Goal: Task Accomplishment & Management: Use online tool/utility

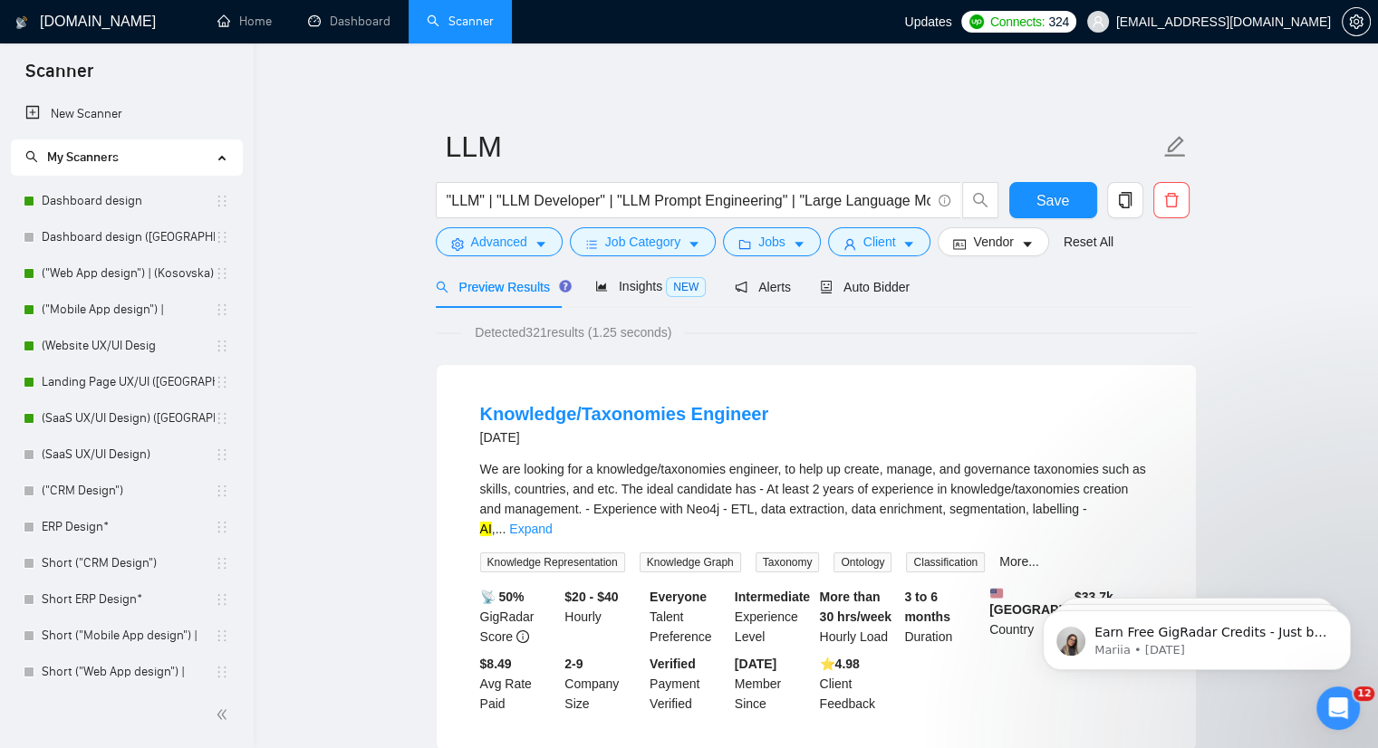
scroll to position [334, 0]
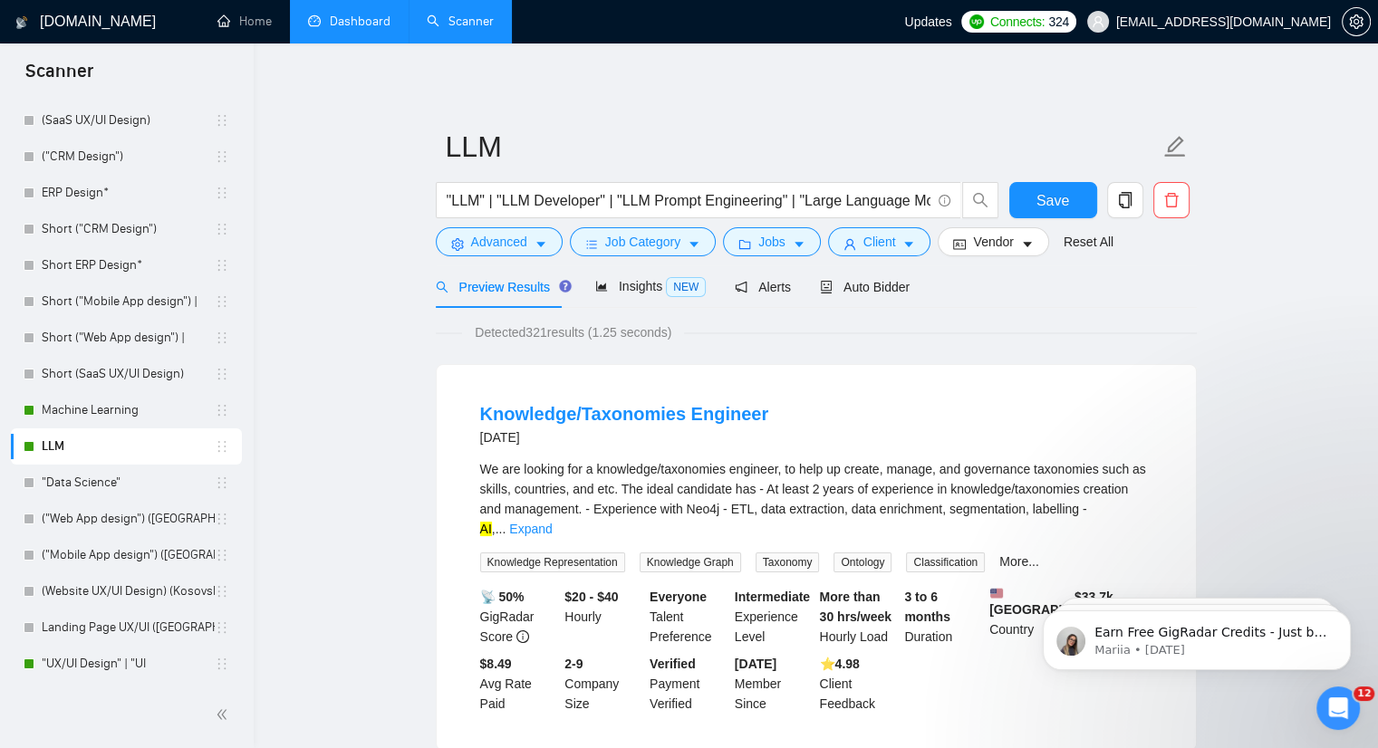
click at [346, 26] on link "Dashboard" at bounding box center [349, 21] width 82 height 15
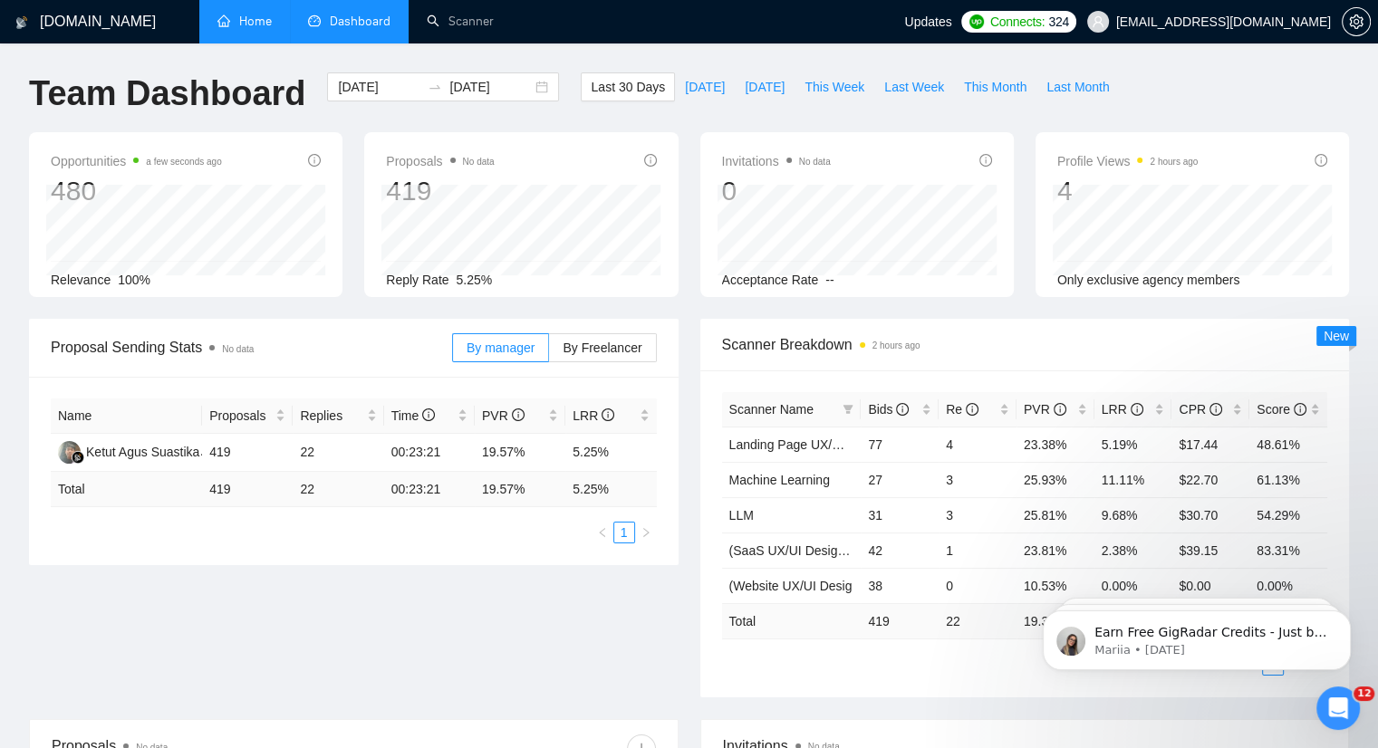
click at [257, 25] on link "Home" at bounding box center [244, 21] width 54 height 15
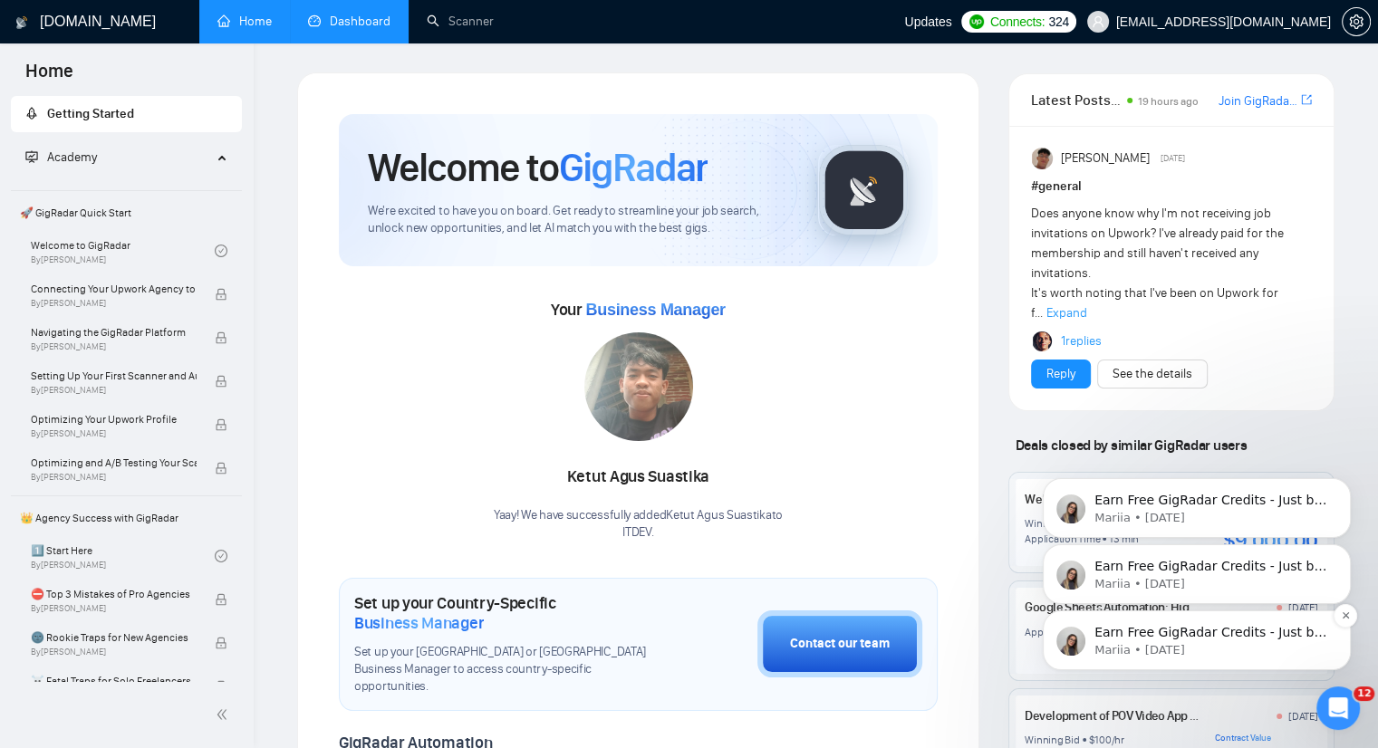
click at [1193, 654] on p "Mariia • [DATE]" at bounding box center [1211, 650] width 234 height 16
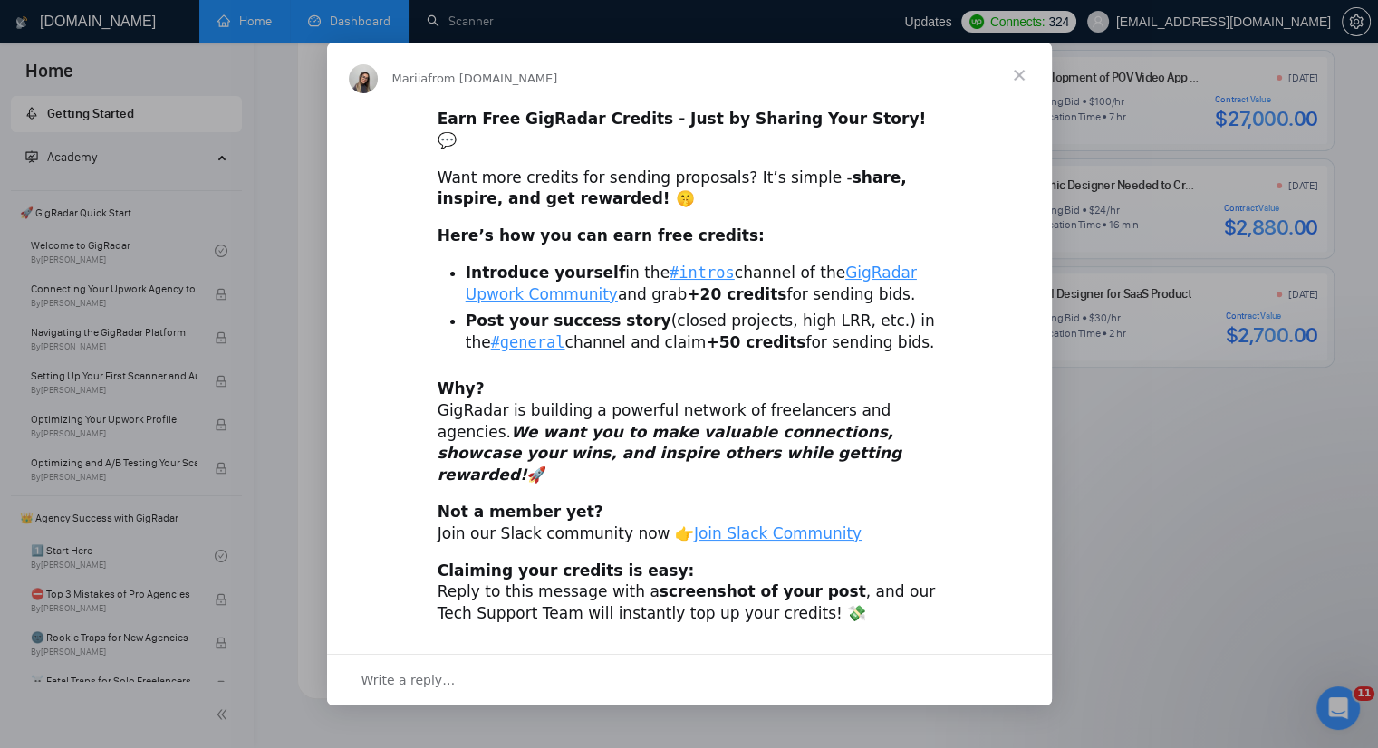
scroll to position [709, 0]
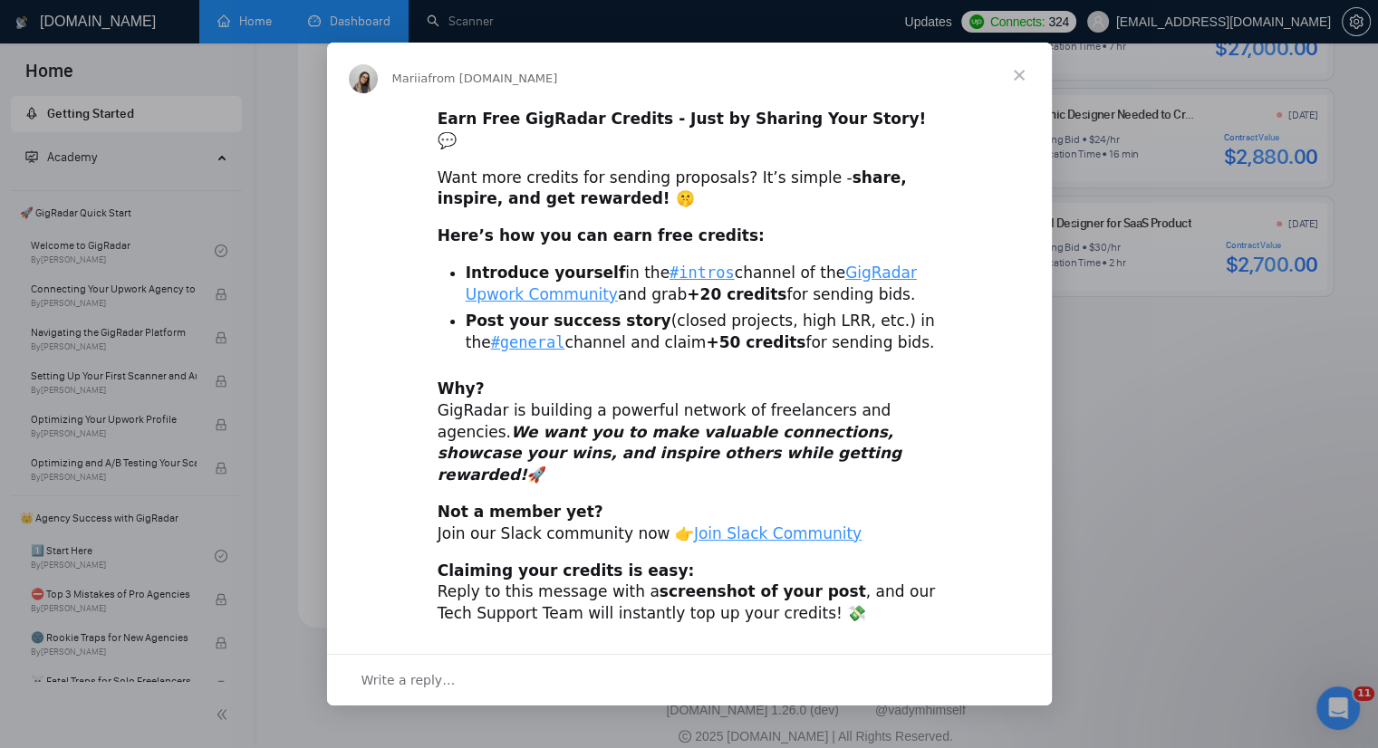
click at [1015, 100] on span "Close" at bounding box center [1018, 75] width 65 height 65
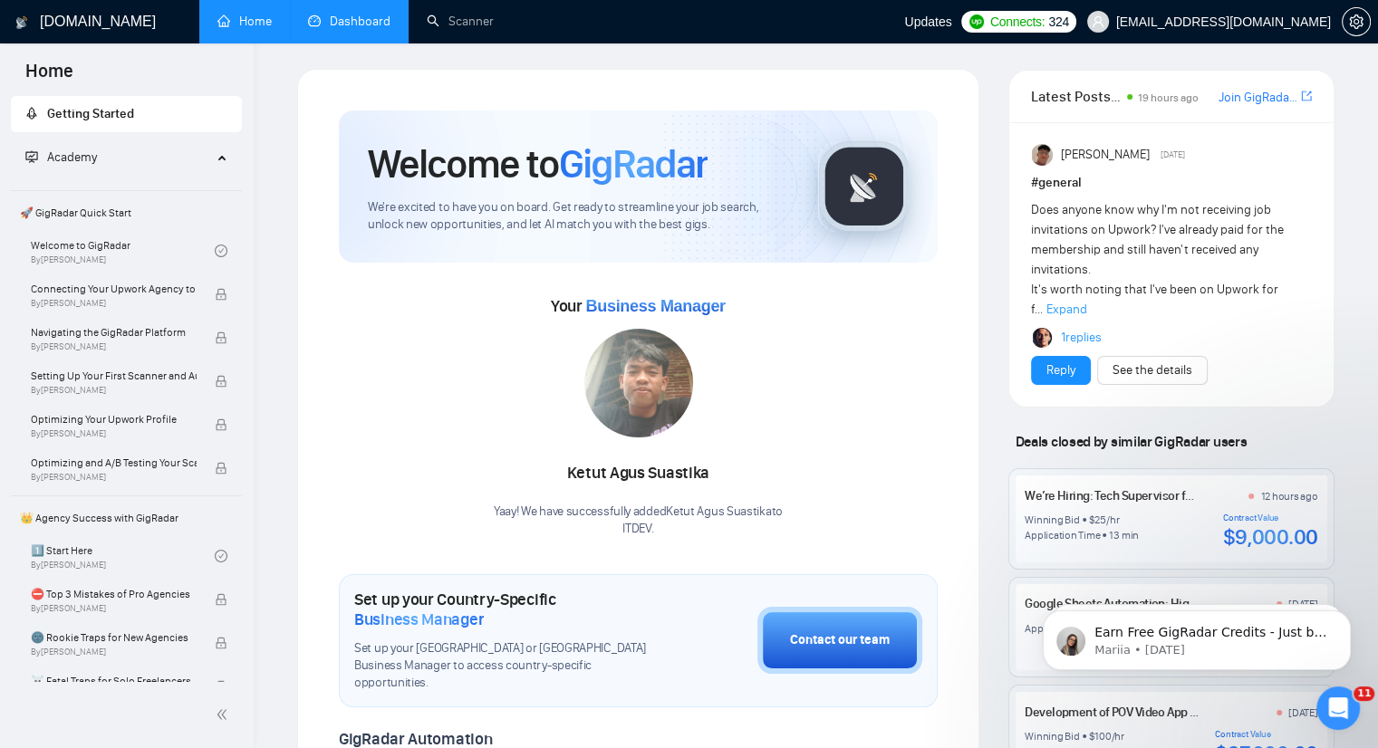
scroll to position [0, 0]
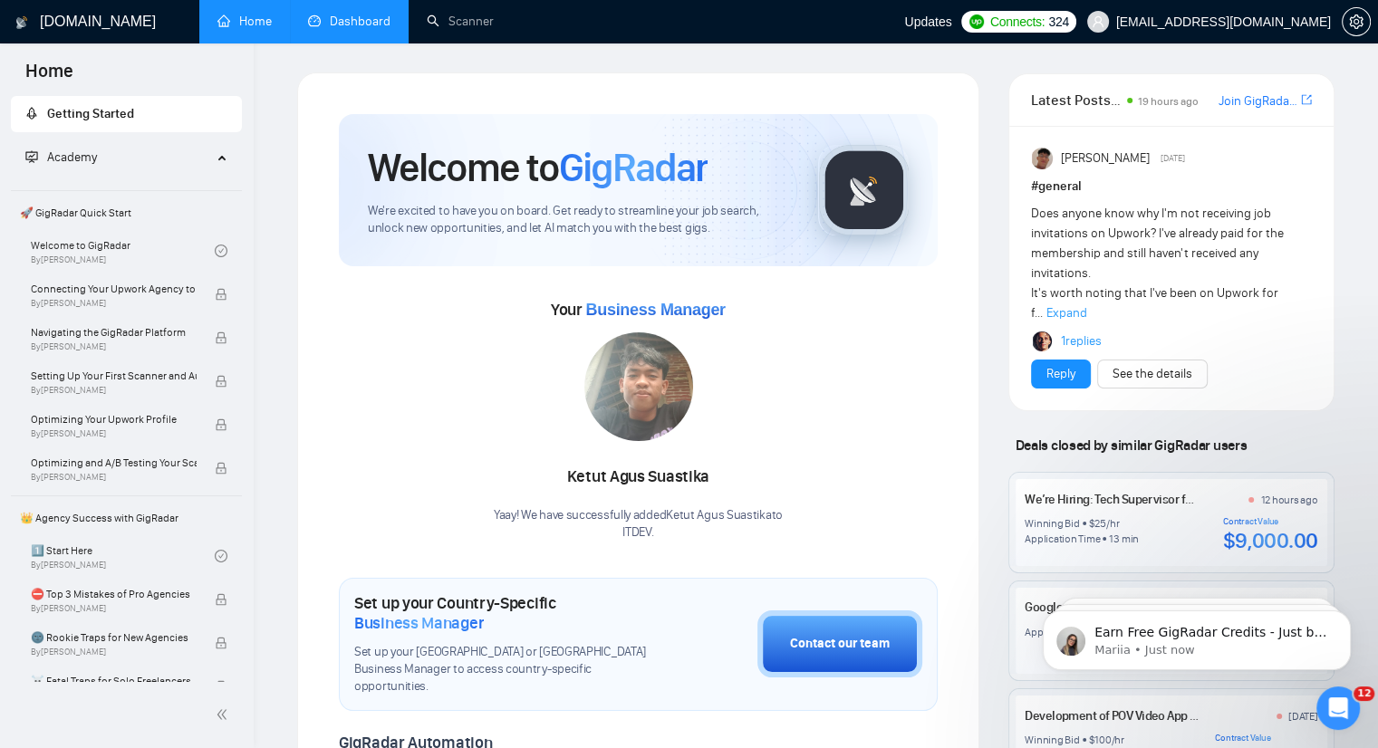
click at [351, 15] on link "Dashboard" at bounding box center [349, 21] width 82 height 15
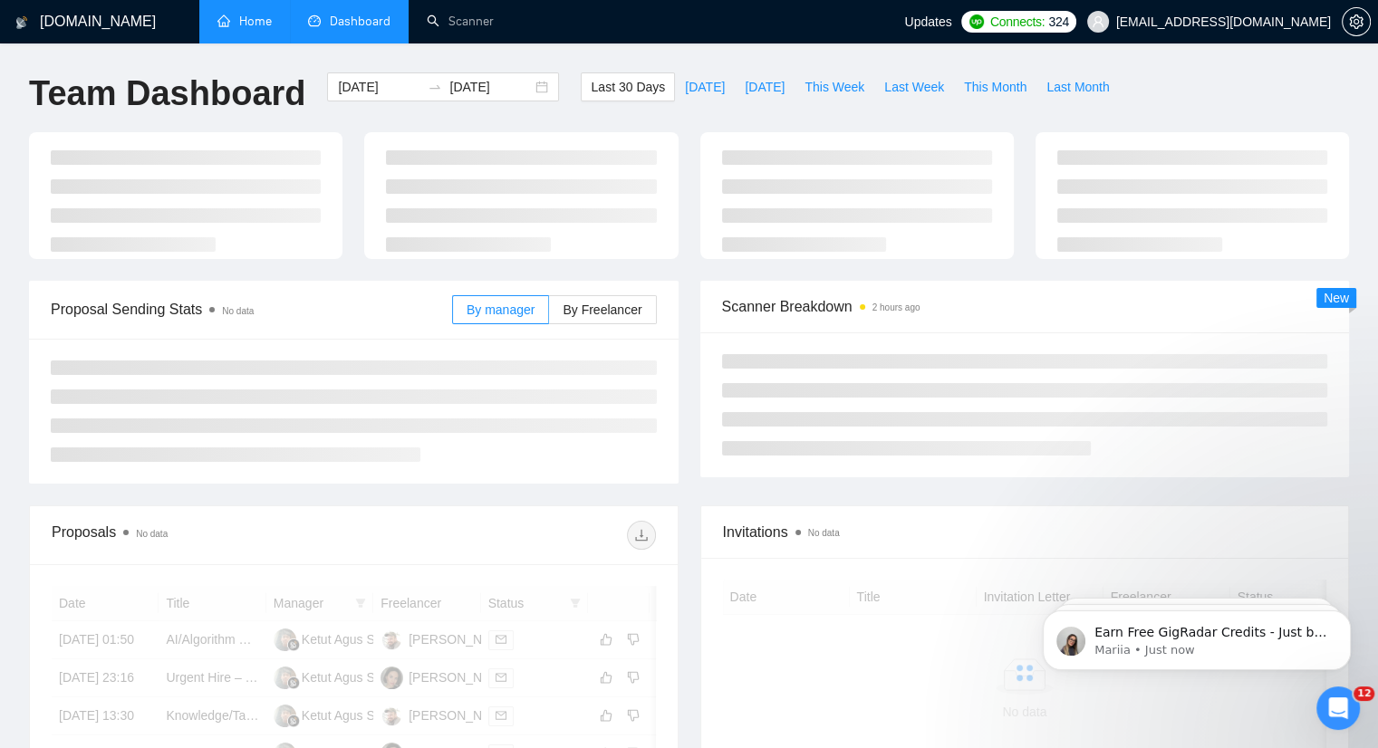
click at [245, 29] on link "Home" at bounding box center [244, 21] width 54 height 15
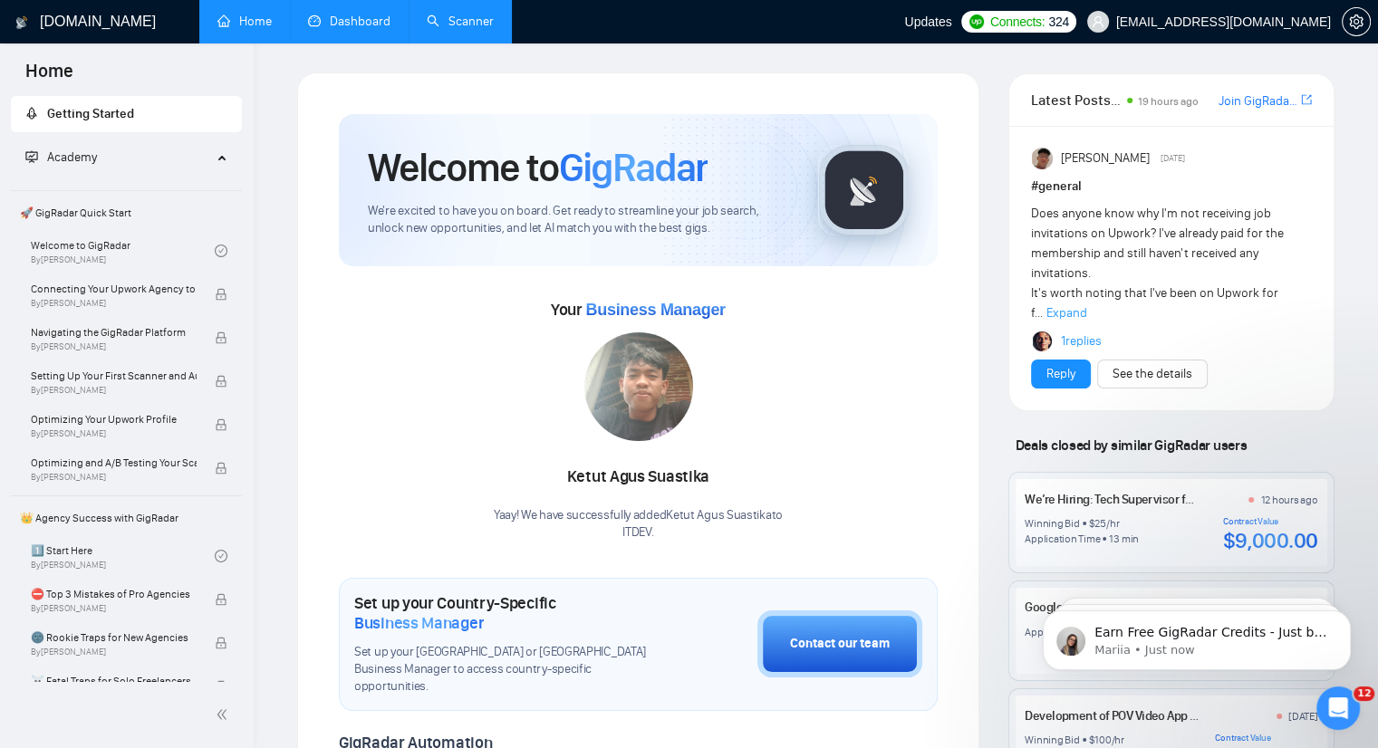
click at [447, 14] on link "Scanner" at bounding box center [460, 21] width 67 height 15
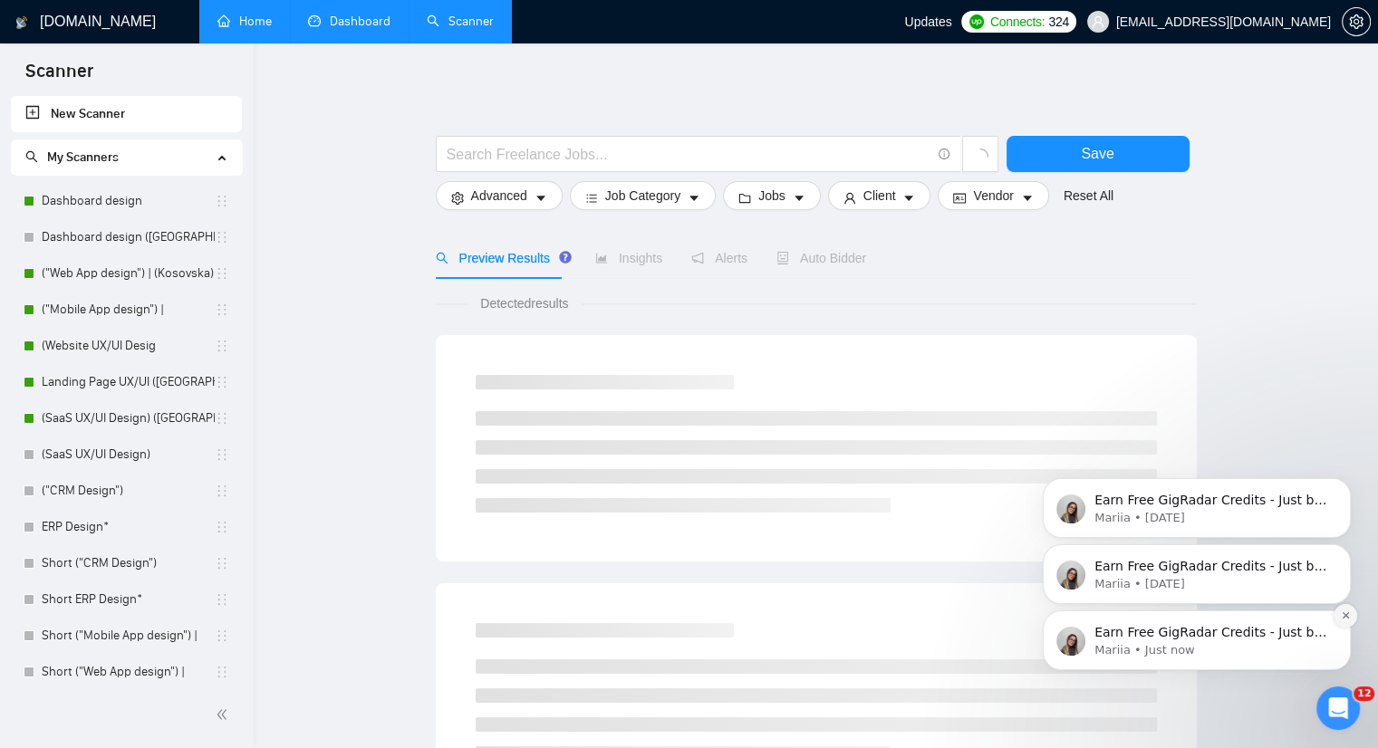
click at [1351, 619] on button "Dismiss notification" at bounding box center [1345, 616] width 24 height 24
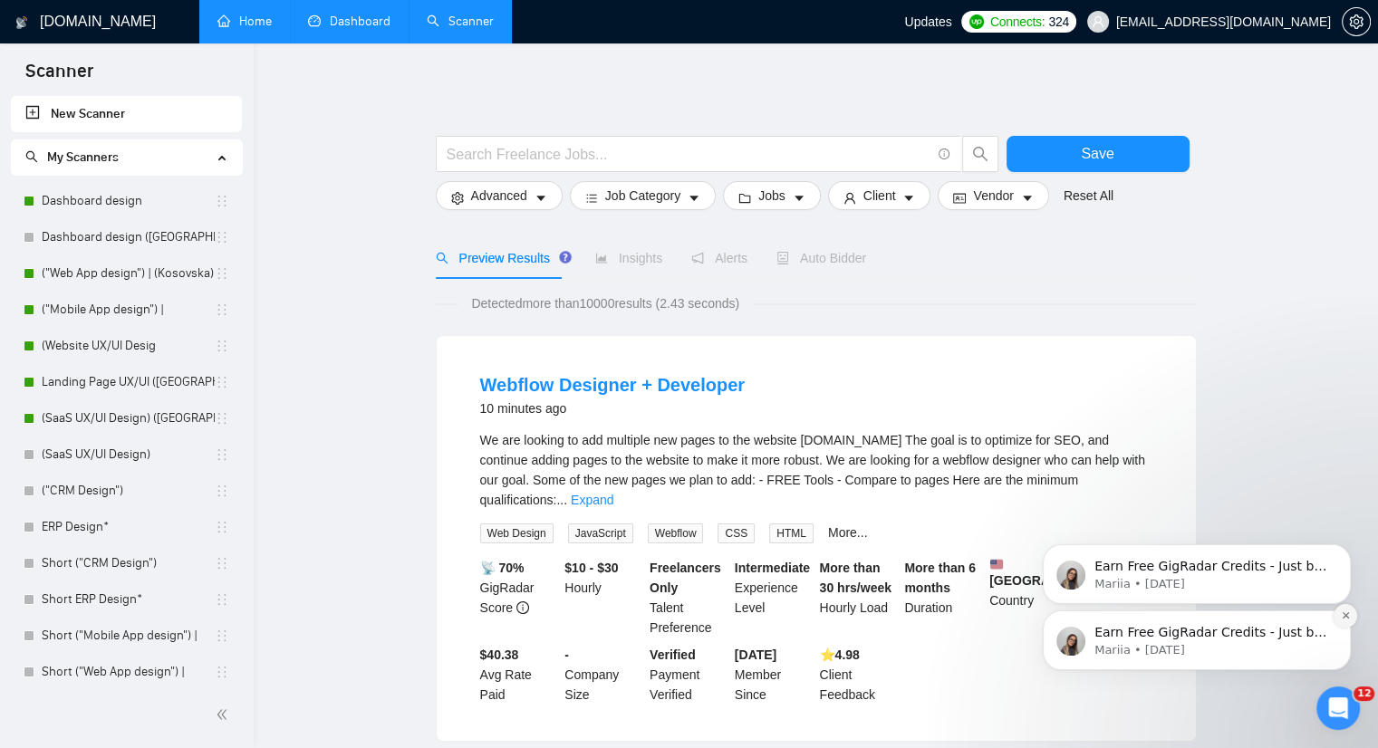
click at [1336, 616] on button "Dismiss notification" at bounding box center [1345, 616] width 24 height 24
click at [1336, 616] on button "Dismiss notification" at bounding box center [1345, 616] width 19 height 19
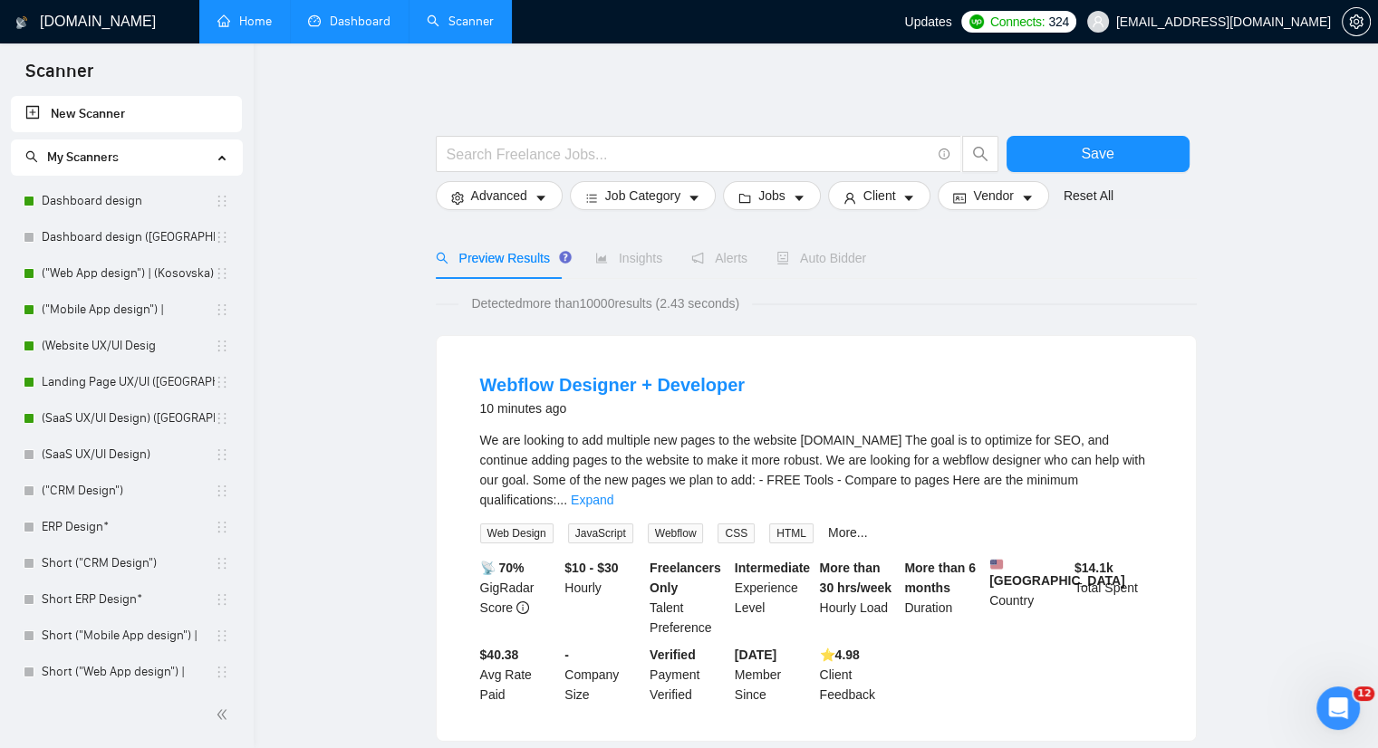
click at [1339, 716] on icon "Open Intercom Messenger" at bounding box center [1338, 709] width 30 height 30
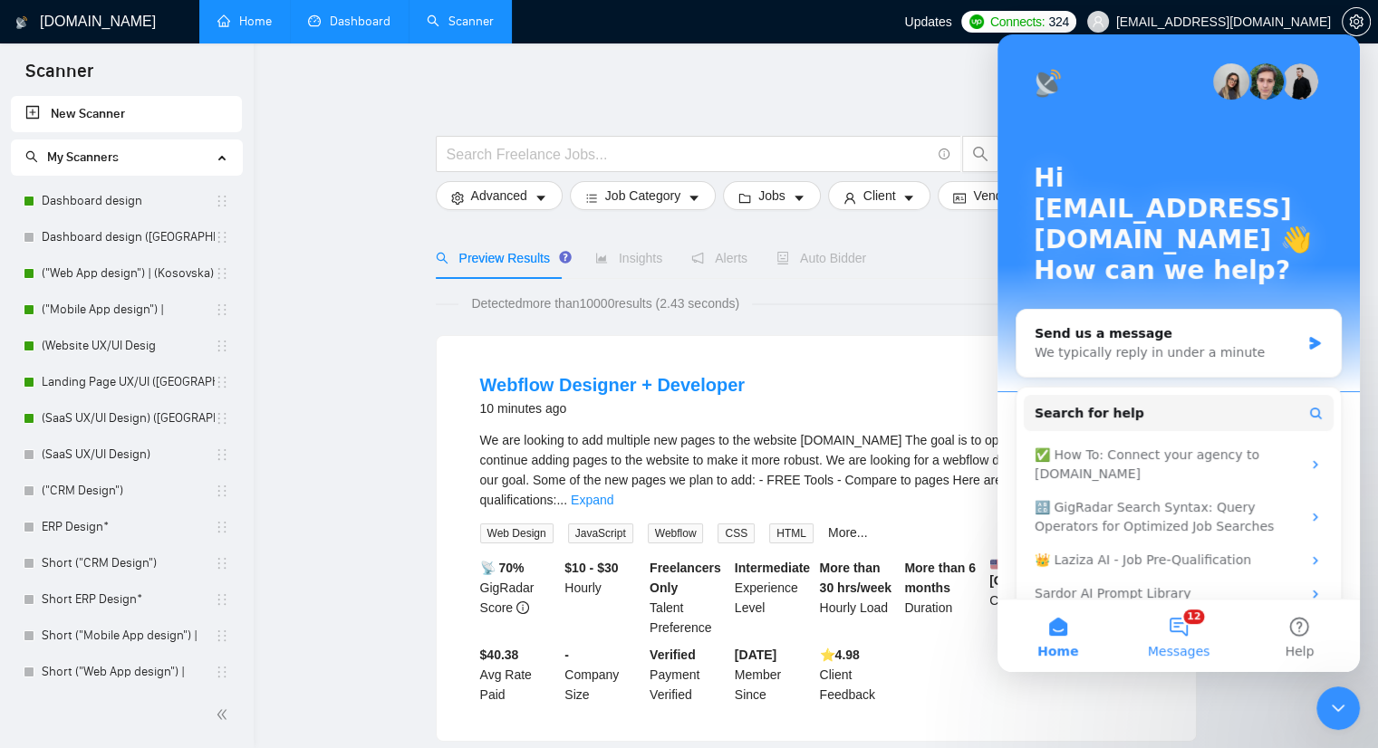
click at [1181, 618] on button "12 Messages" at bounding box center [1178, 636] width 120 height 72
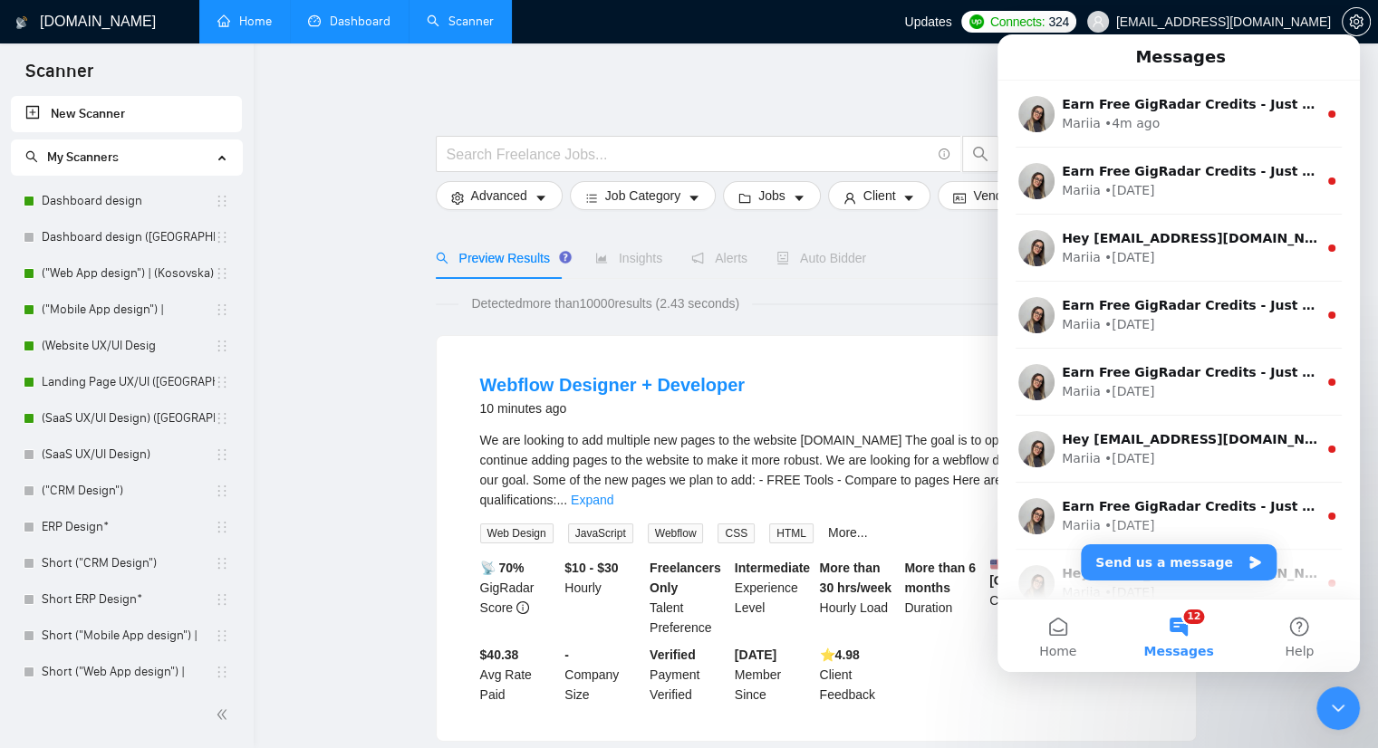
click at [1066, 653] on span "Home" at bounding box center [1057, 651] width 37 height 13
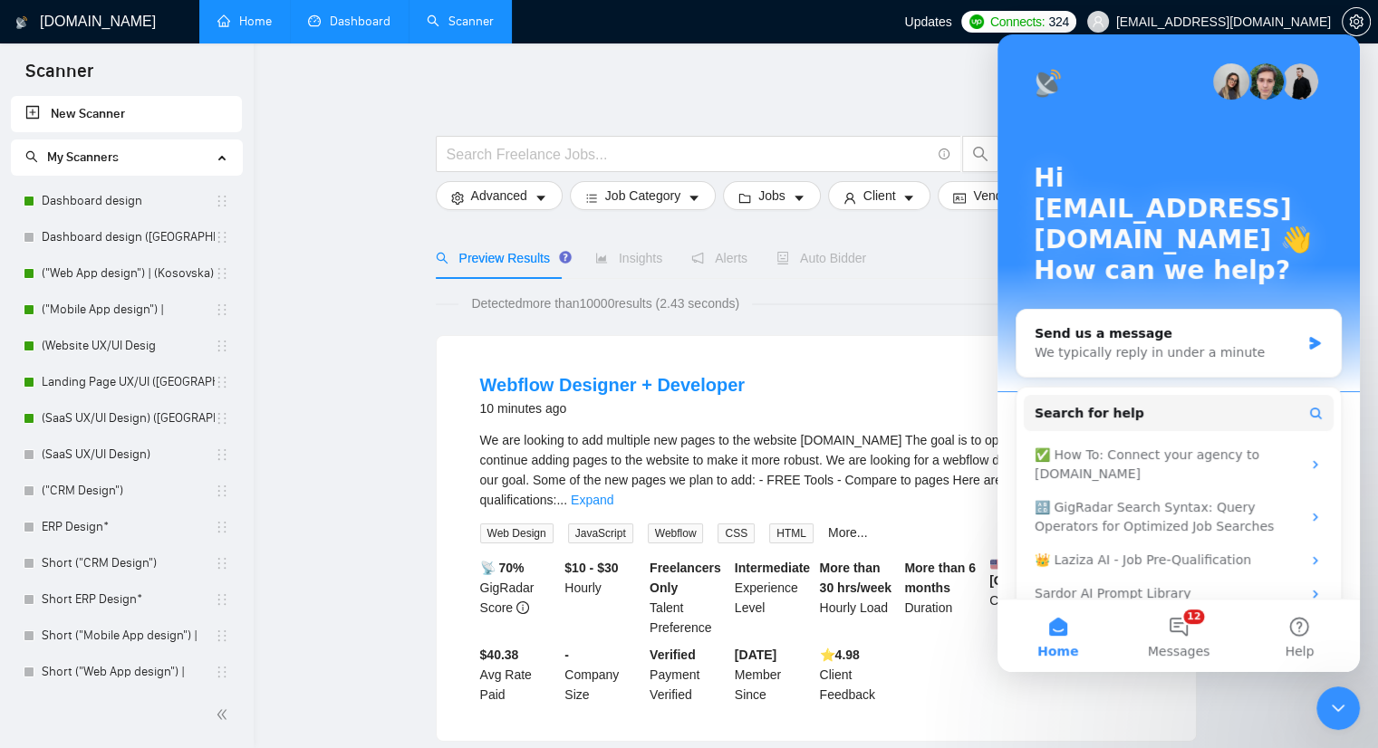
click at [1345, 711] on icon "Close Intercom Messenger" at bounding box center [1338, 708] width 22 height 22
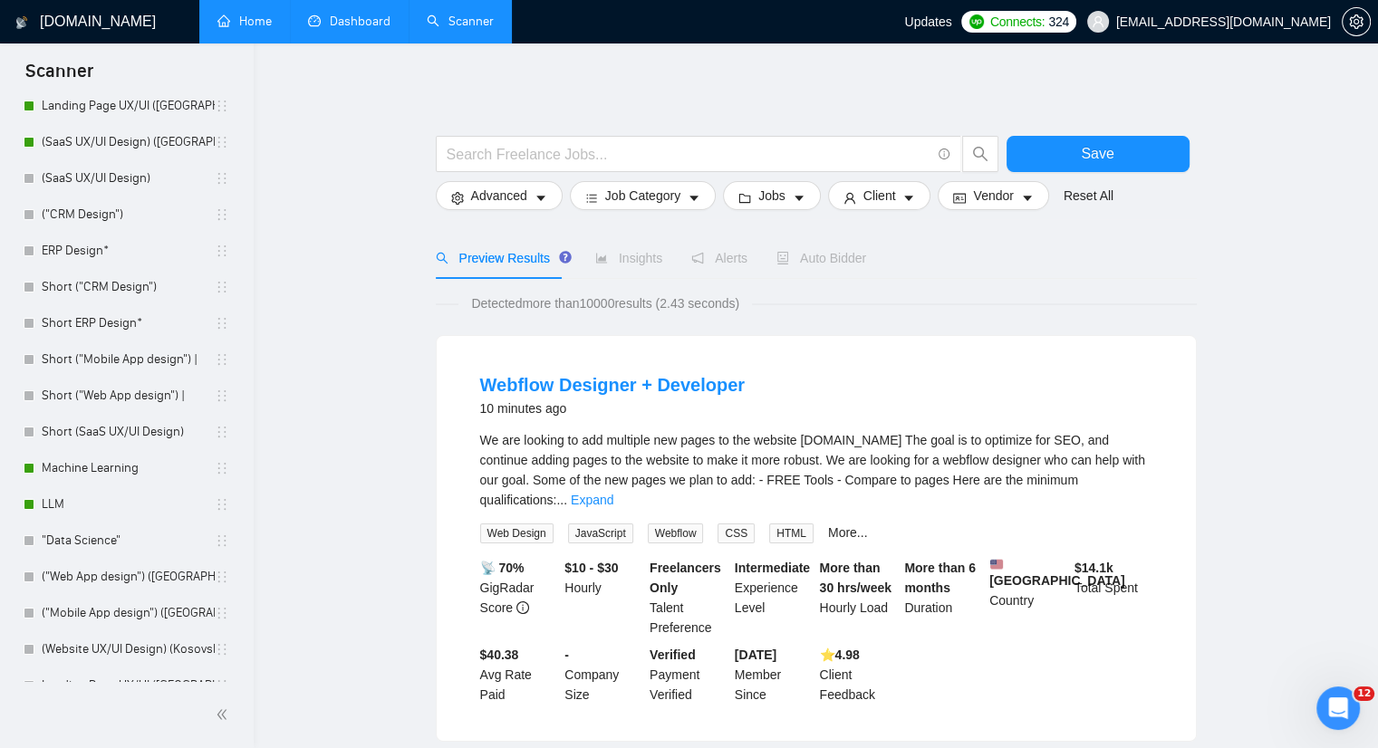
scroll to position [334, 0]
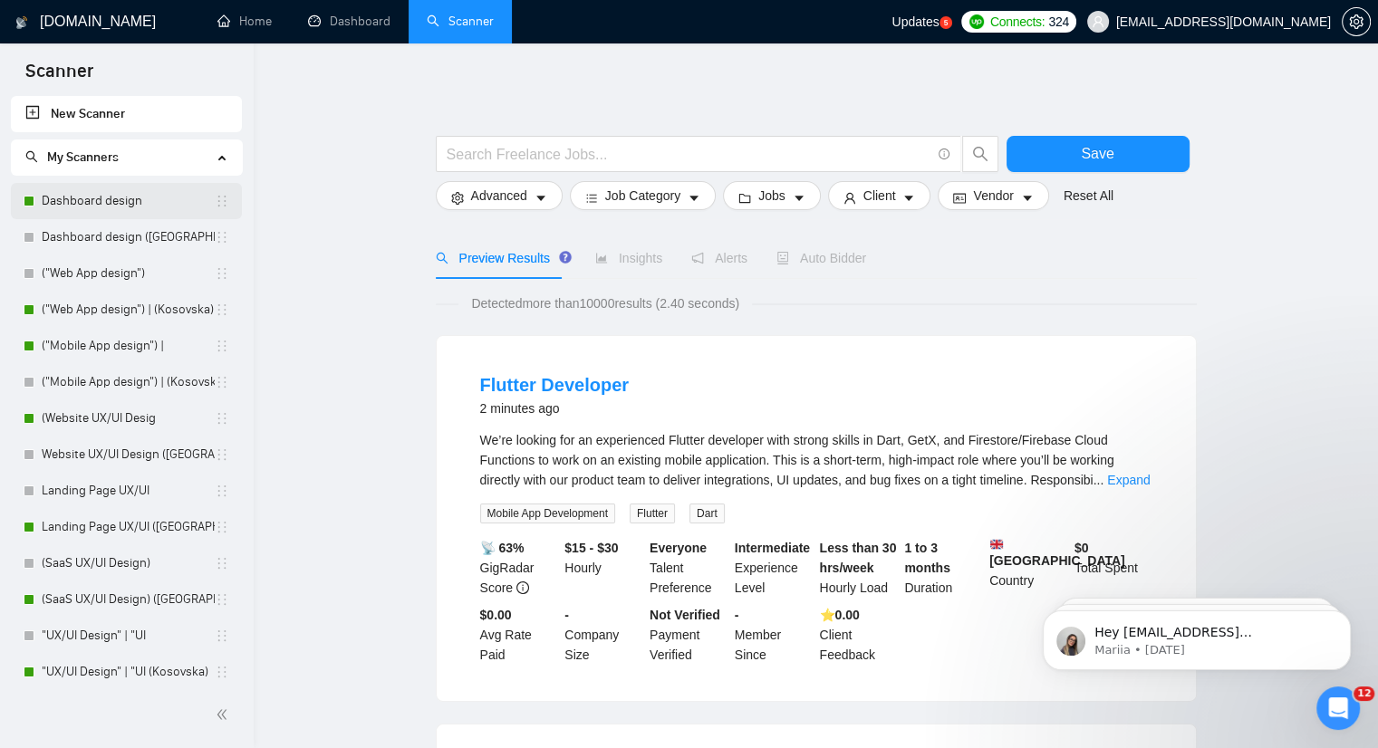
click at [64, 201] on link "Dashboard design" at bounding box center [128, 201] width 173 height 36
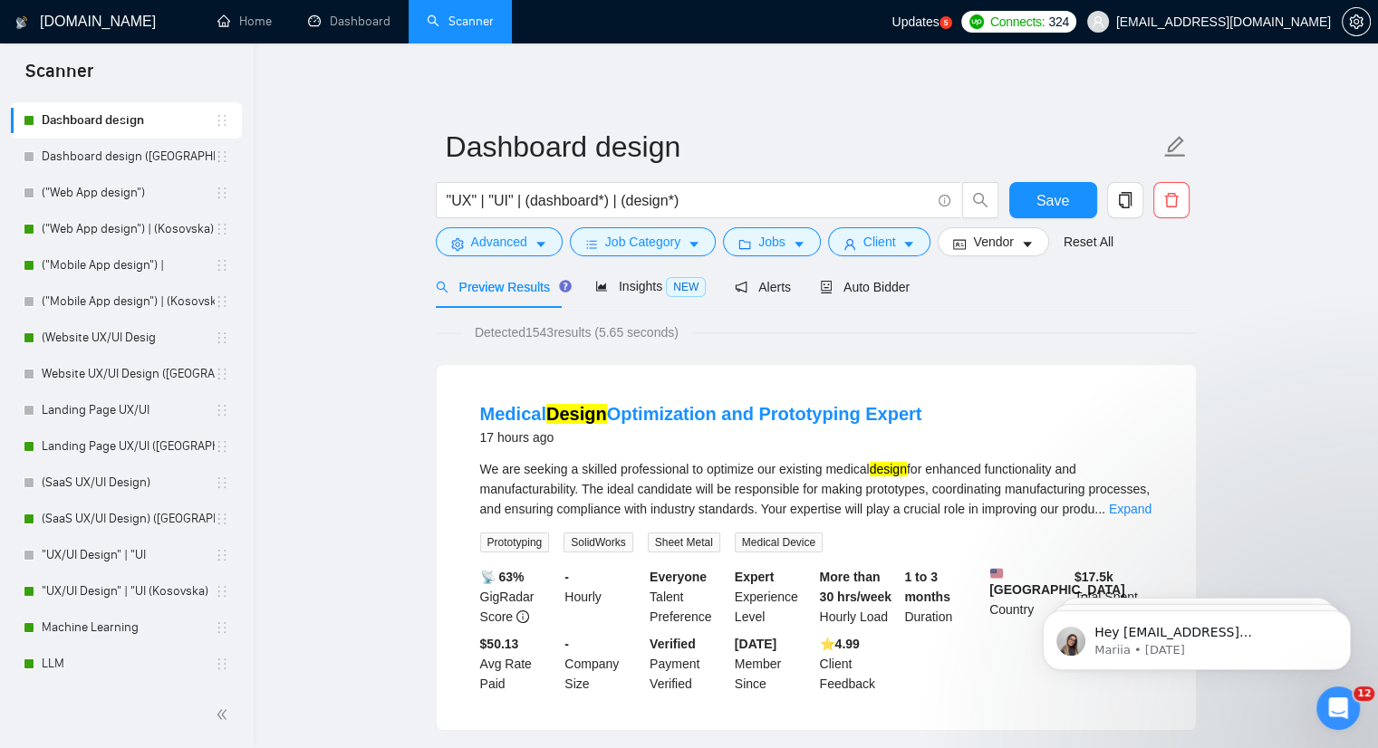
click at [938, 24] on span "Updates" at bounding box center [914, 21] width 47 height 14
click at [888, 287] on span "Auto Bidder" at bounding box center [865, 287] width 90 height 14
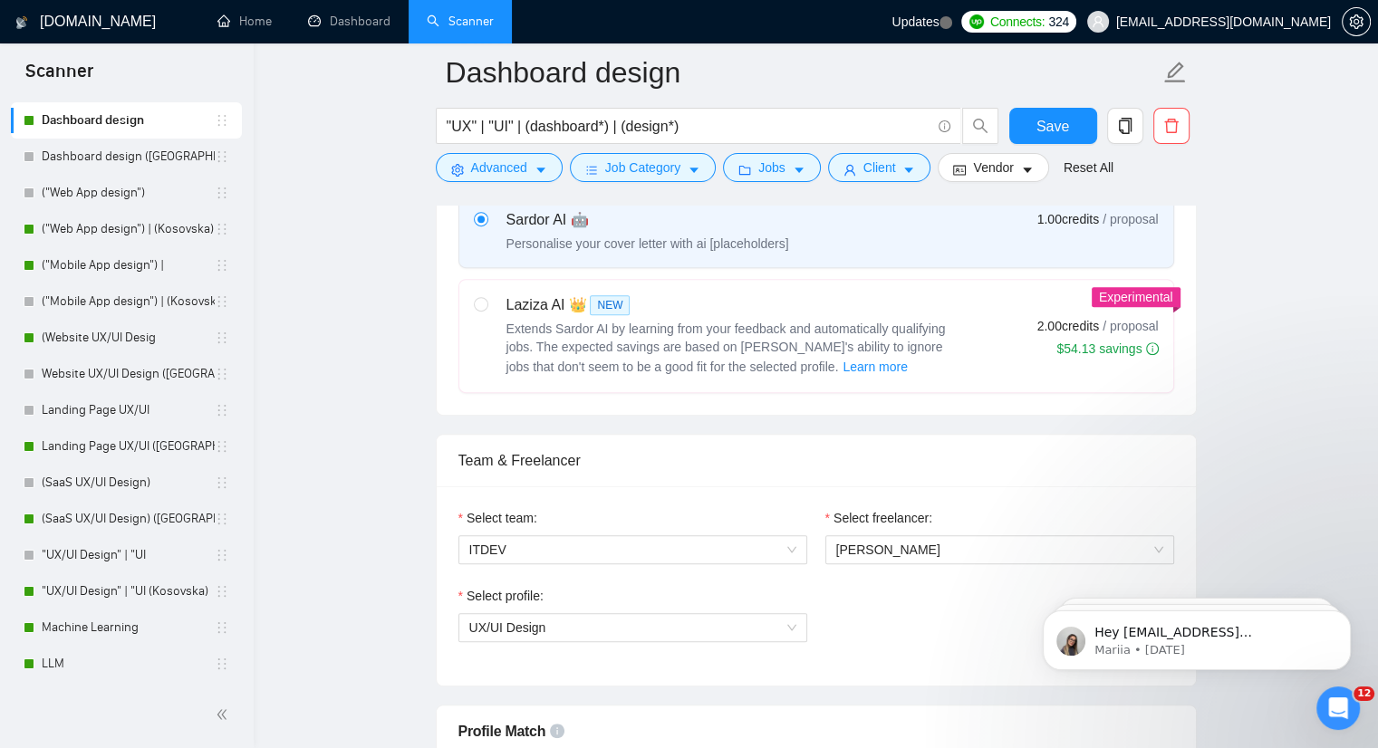
scroll to position [725, 0]
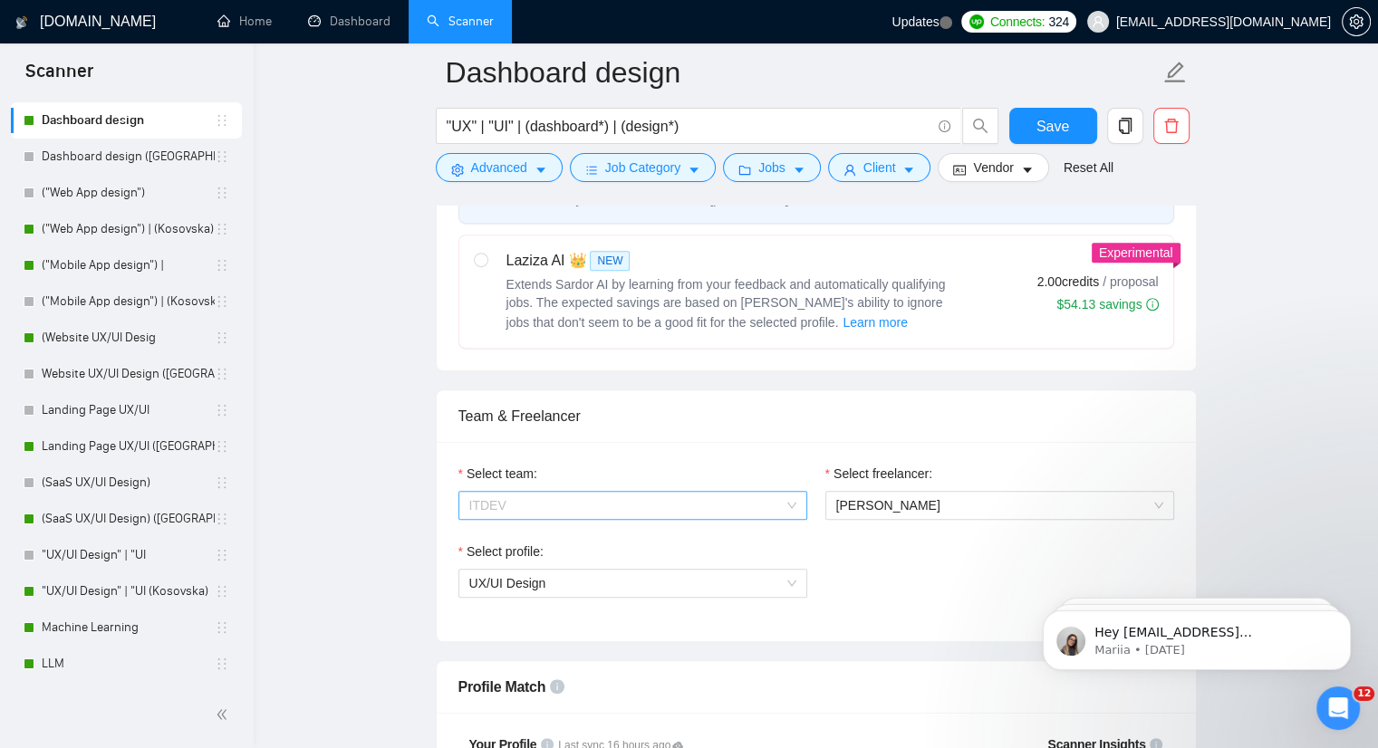
click at [784, 492] on span "ITDEV" at bounding box center [632, 505] width 327 height 27
click at [790, 501] on span "ITDEV" at bounding box center [632, 505] width 327 height 27
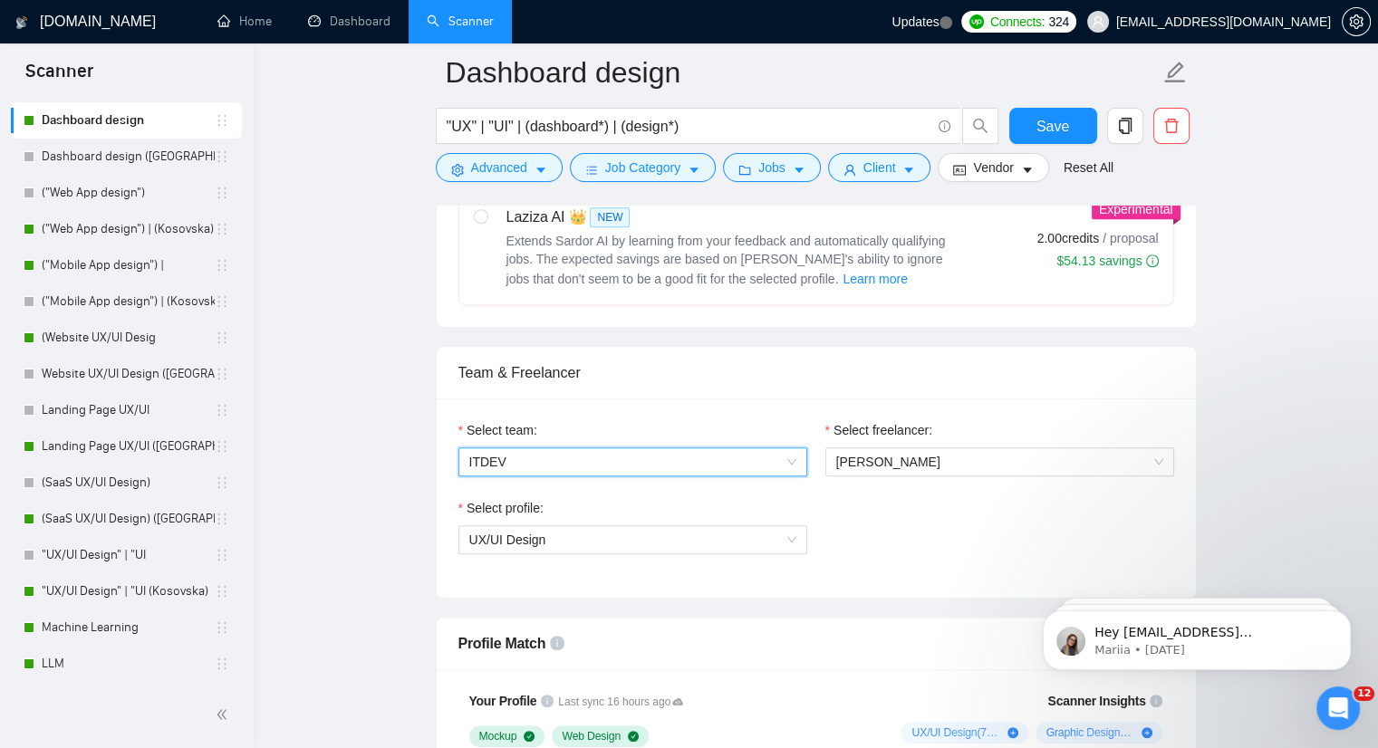
scroll to position [815, 0]
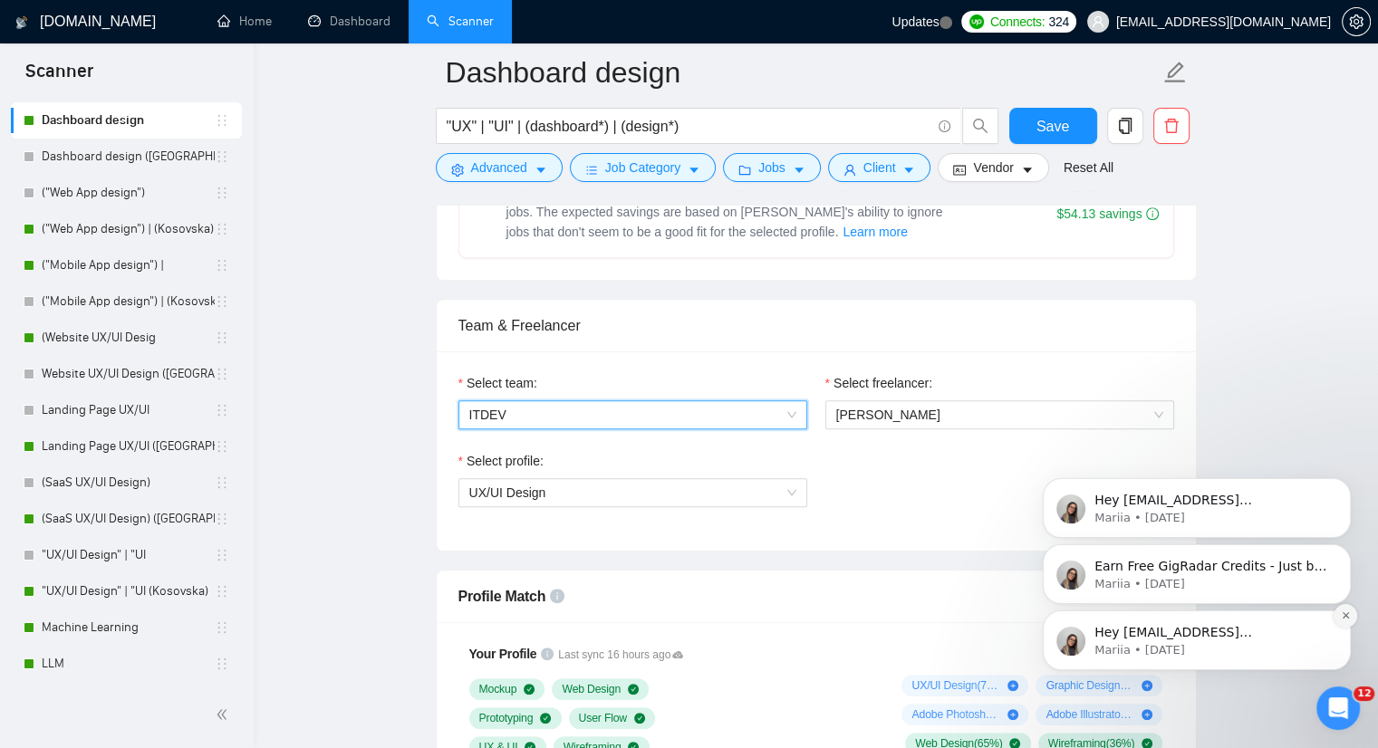
click at [1343, 615] on icon "Dismiss notification" at bounding box center [1345, 615] width 6 height 6
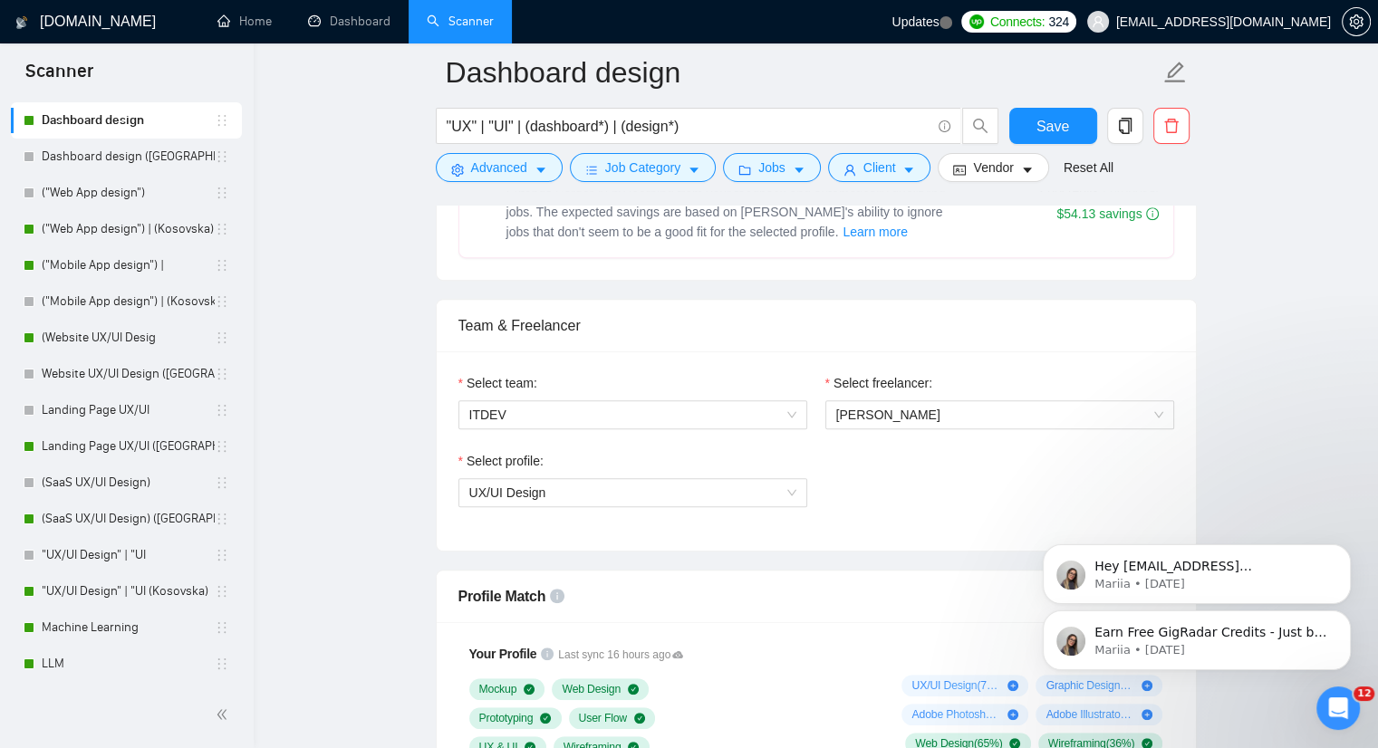
click at [1343, 615] on icon "Dismiss notification" at bounding box center [1344, 615] width 5 height 5
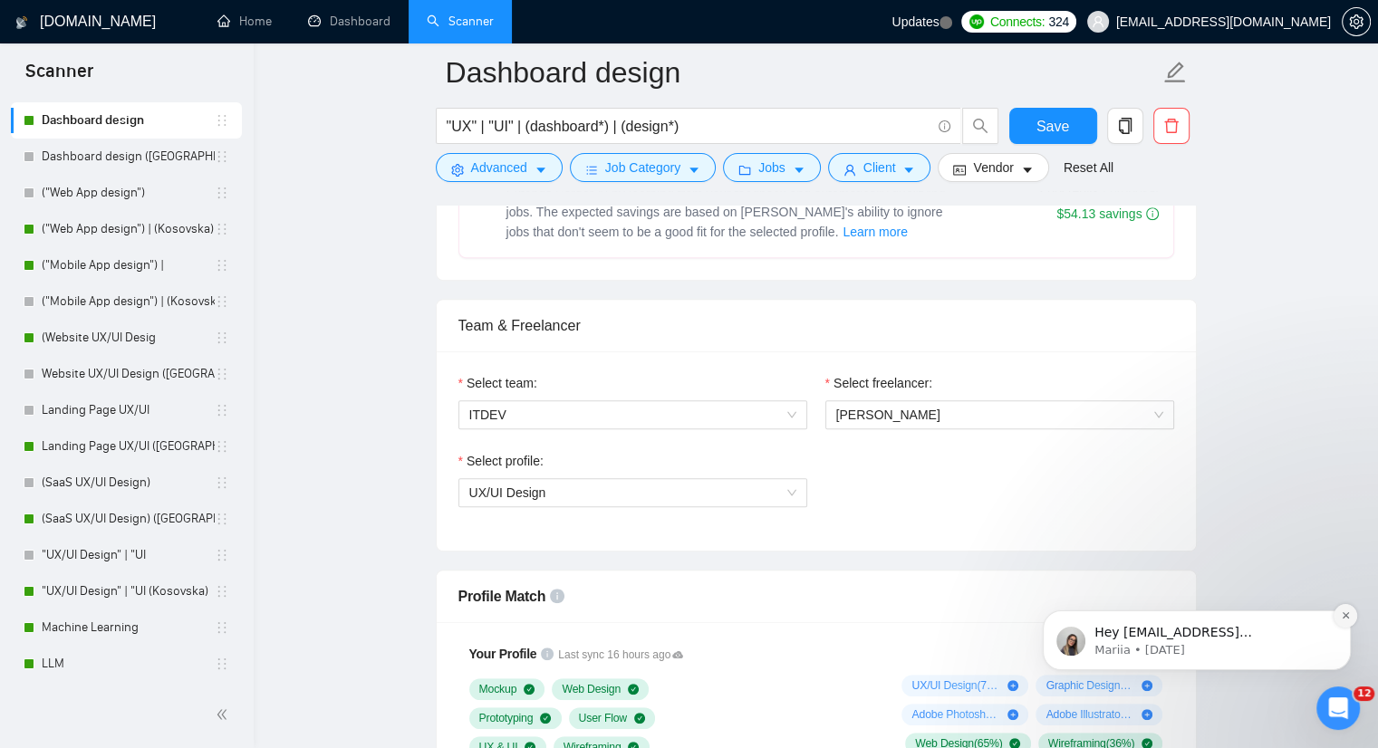
click at [1343, 619] on icon "Dismiss notification" at bounding box center [1346, 616] width 10 height 10
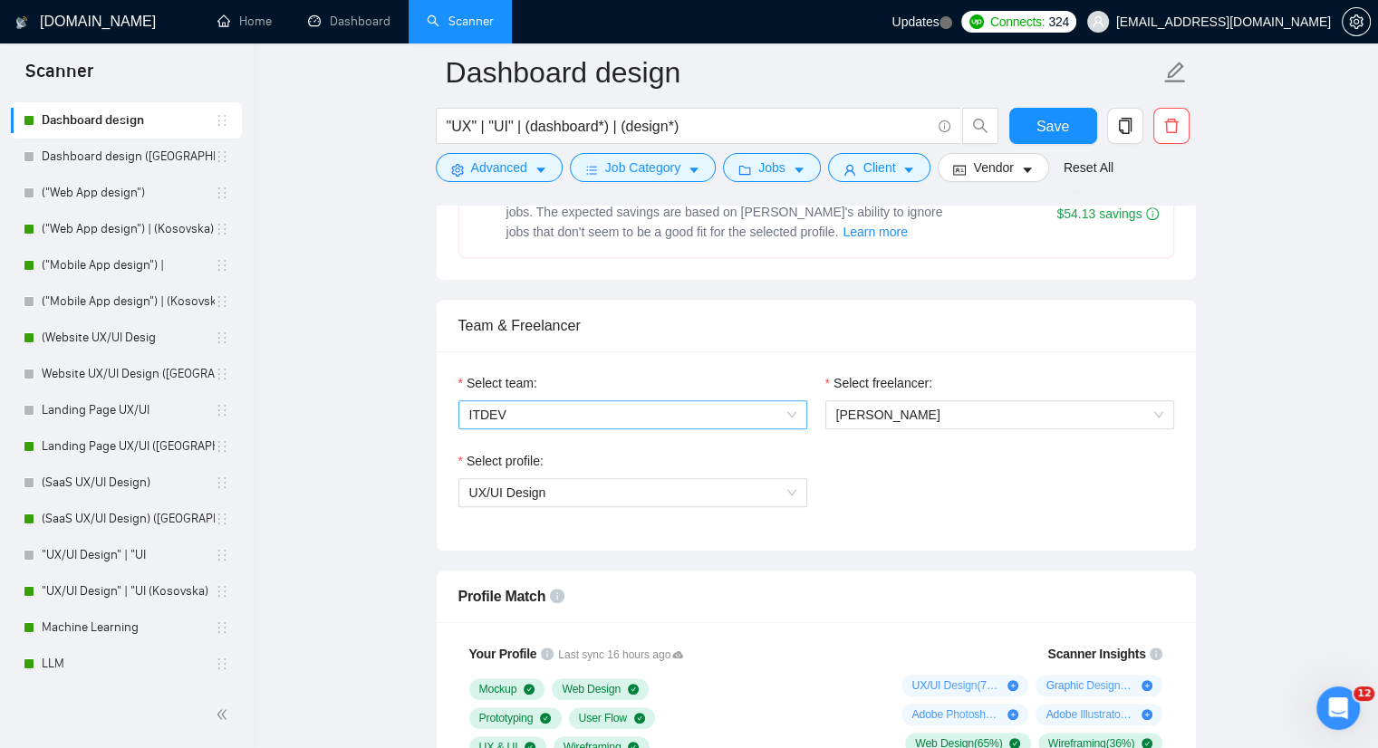
click at [786, 409] on span "ITDEV" at bounding box center [632, 414] width 327 height 27
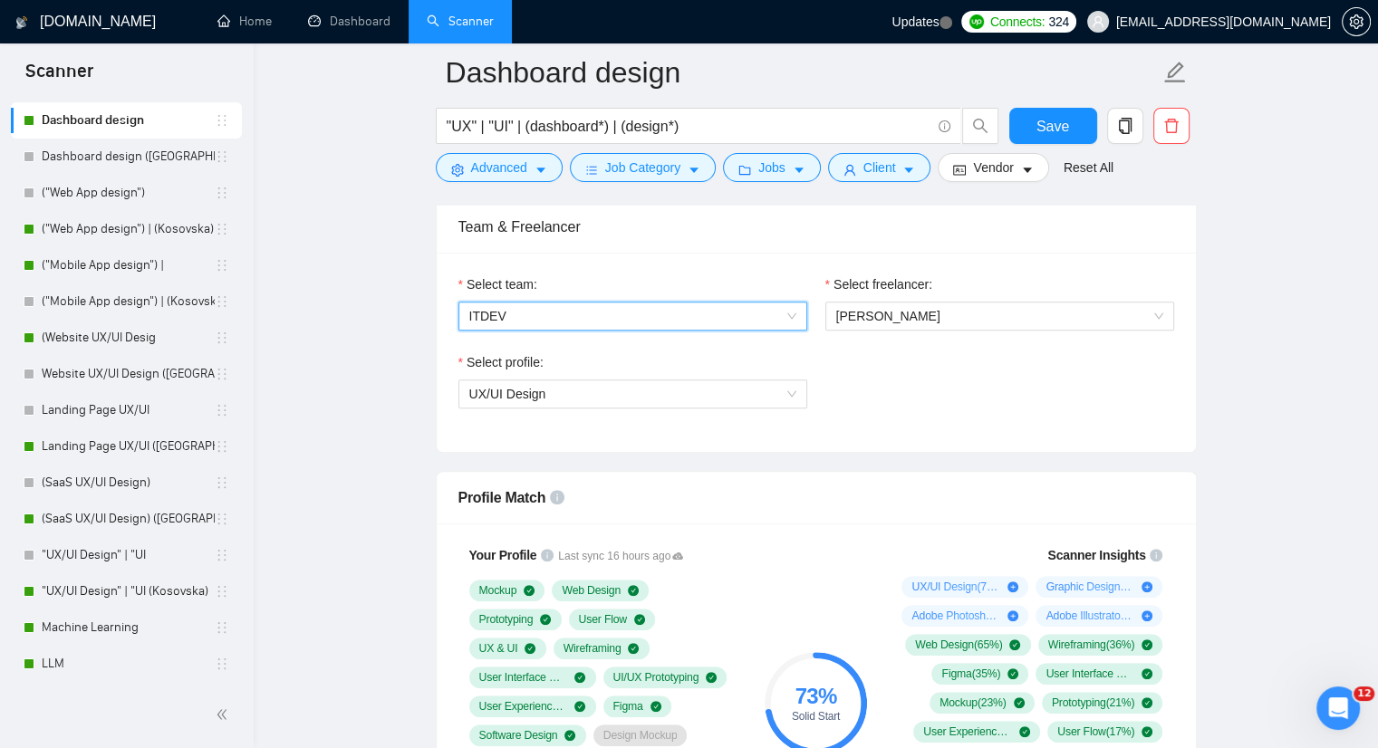
scroll to position [906, 0]
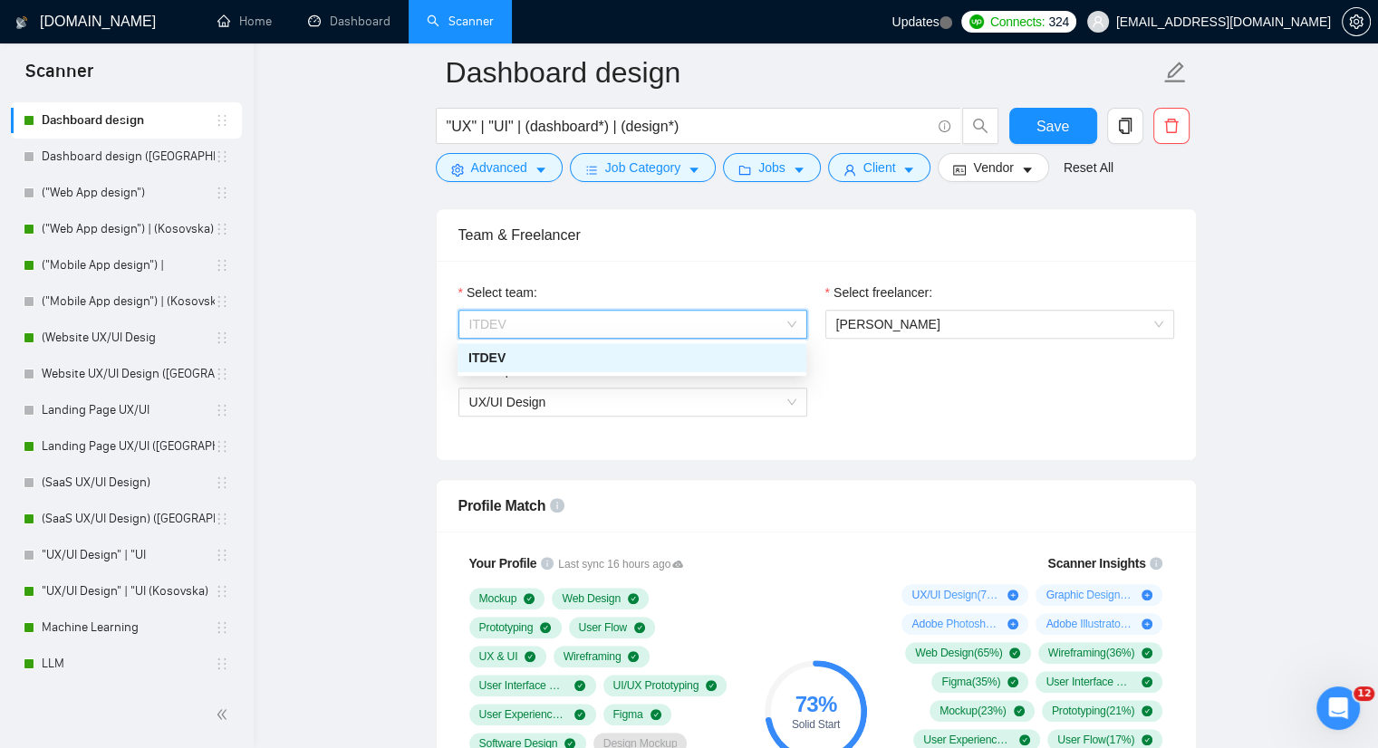
click at [794, 329] on span "ITDEV" at bounding box center [632, 324] width 327 height 27
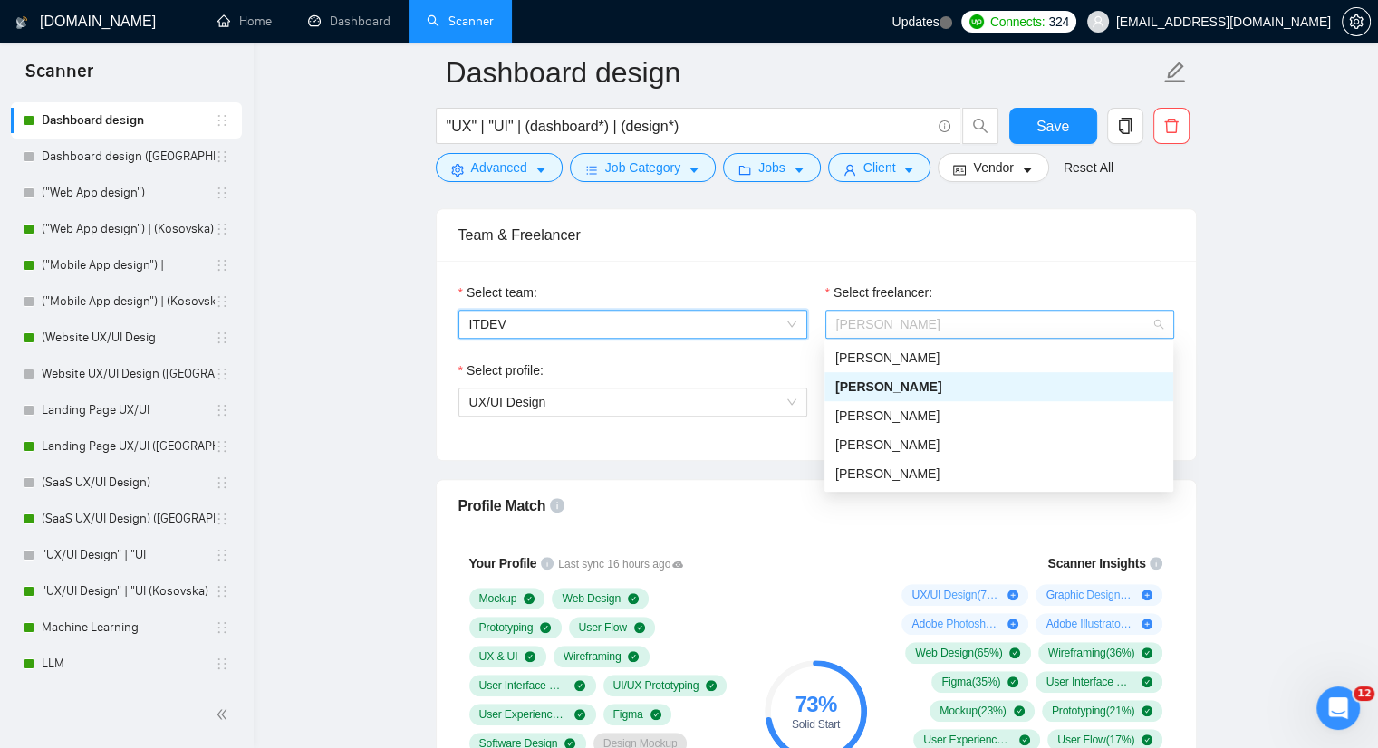
click at [1148, 320] on span "[PERSON_NAME]" at bounding box center [999, 324] width 327 height 27
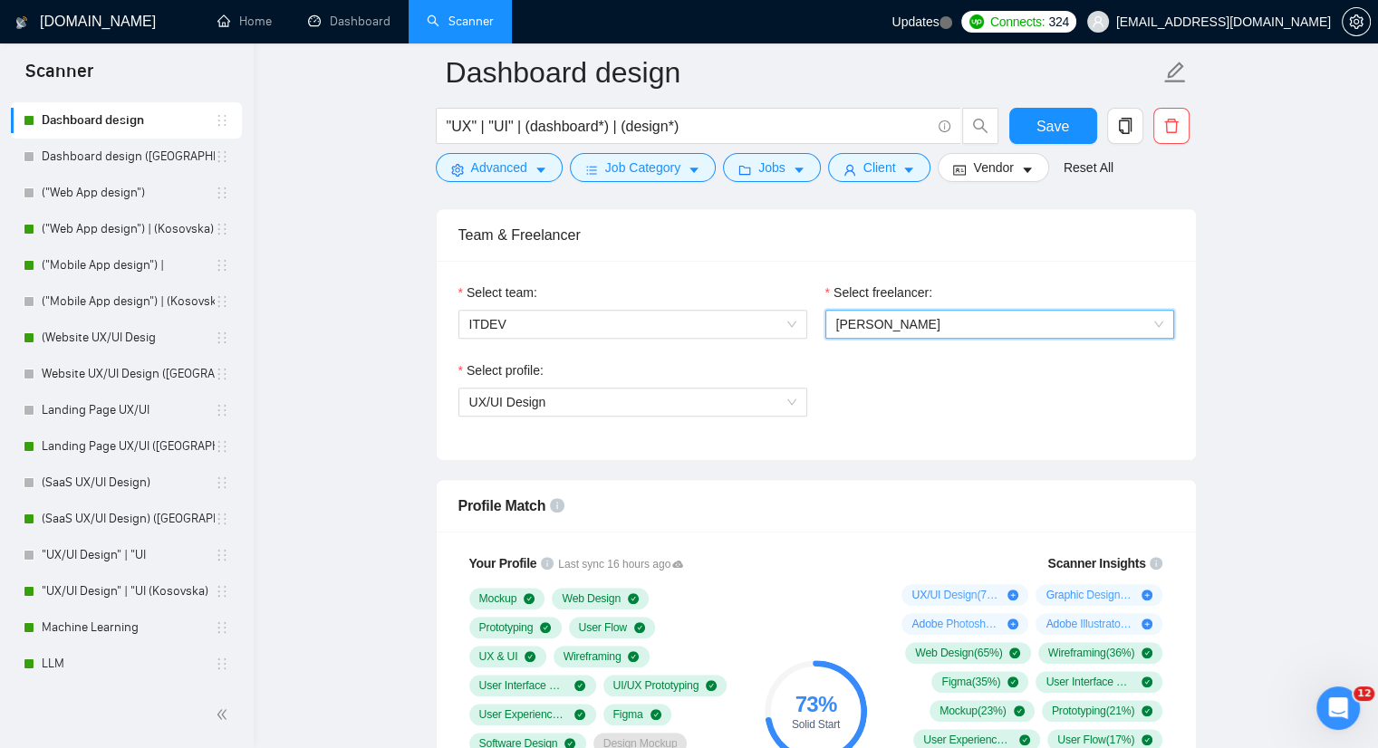
click at [1148, 320] on span "[PERSON_NAME]" at bounding box center [999, 324] width 327 height 27
click at [1024, 171] on icon "caret-down" at bounding box center [1027, 170] width 13 height 13
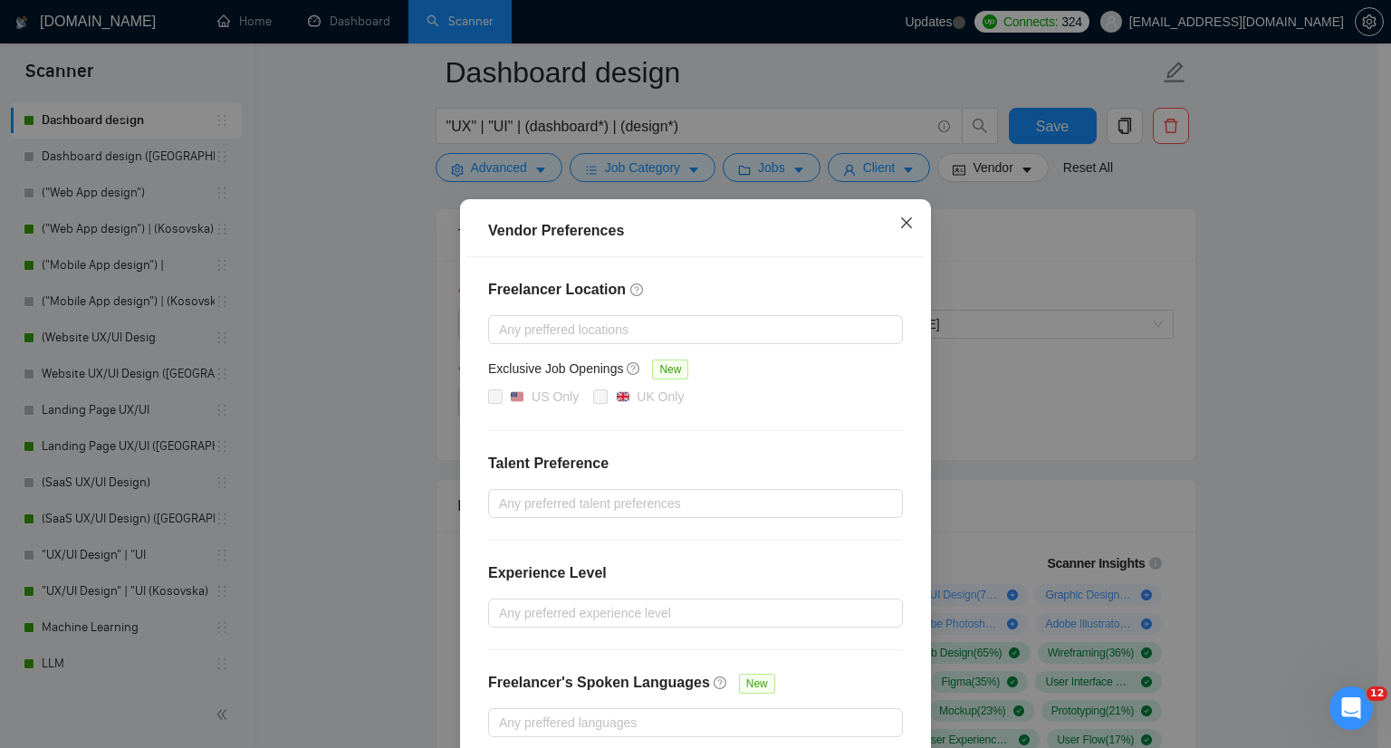
click at [903, 224] on icon "close" at bounding box center [906, 223] width 14 height 14
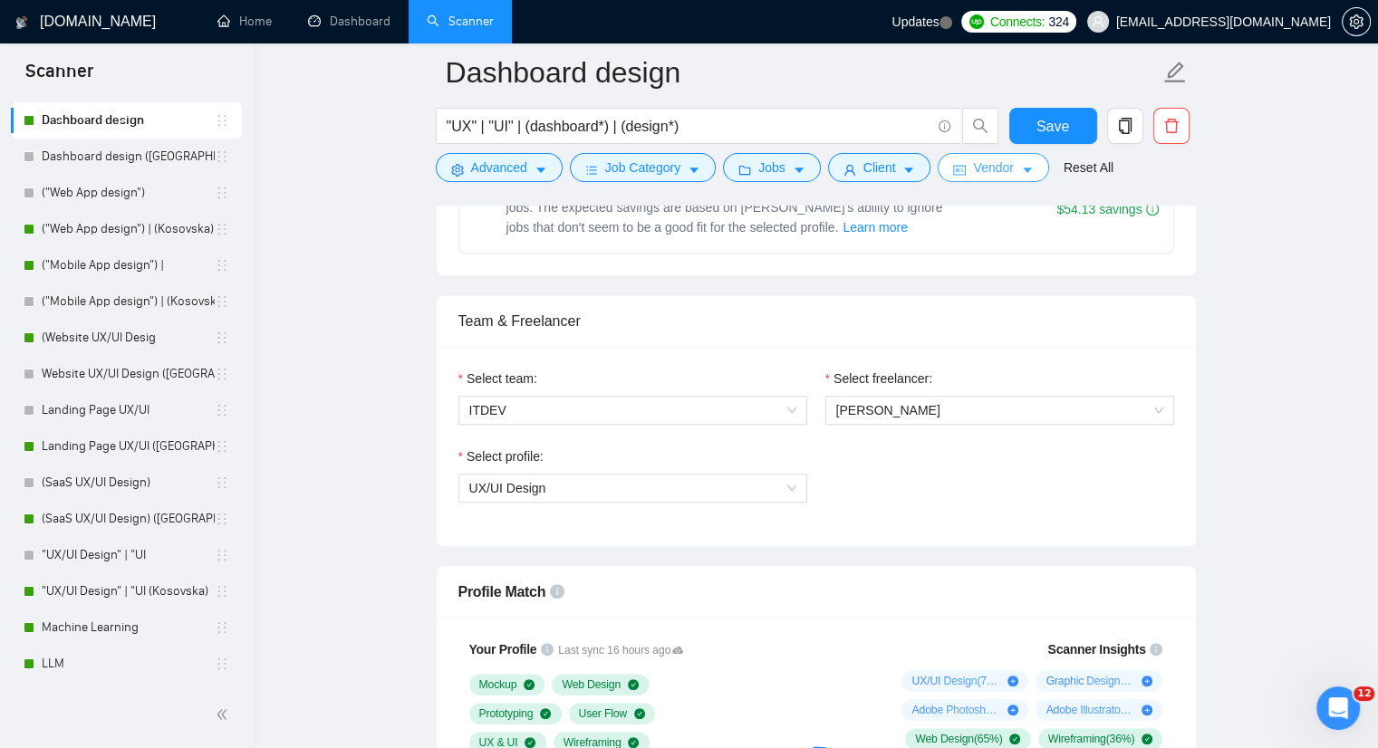
scroll to position [815, 0]
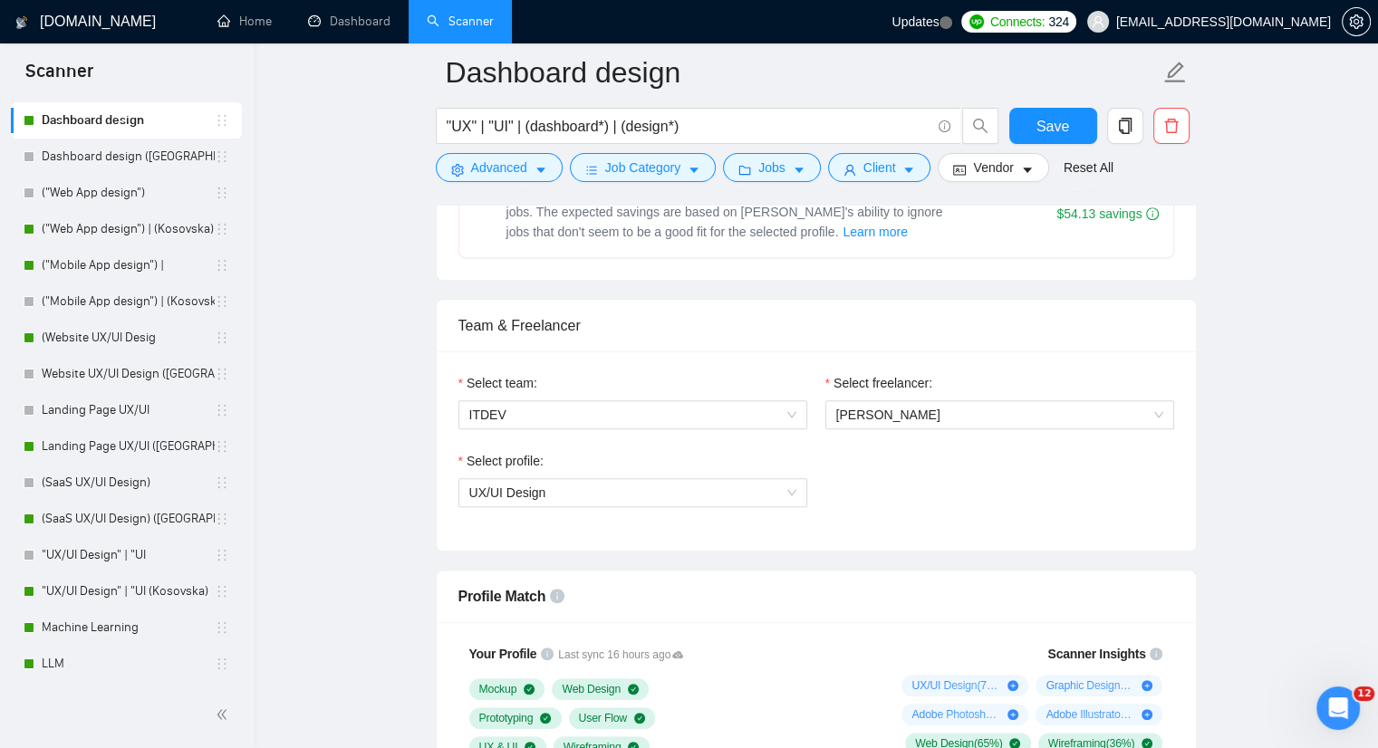
click at [467, 457] on label "Select profile:" at bounding box center [500, 461] width 85 height 20
click at [469, 479] on input "Select profile:" at bounding box center [626, 492] width 314 height 27
click at [462, 376] on label "Select team:" at bounding box center [497, 383] width 79 height 20
click at [469, 401] on input "Select team:" at bounding box center [626, 414] width 314 height 27
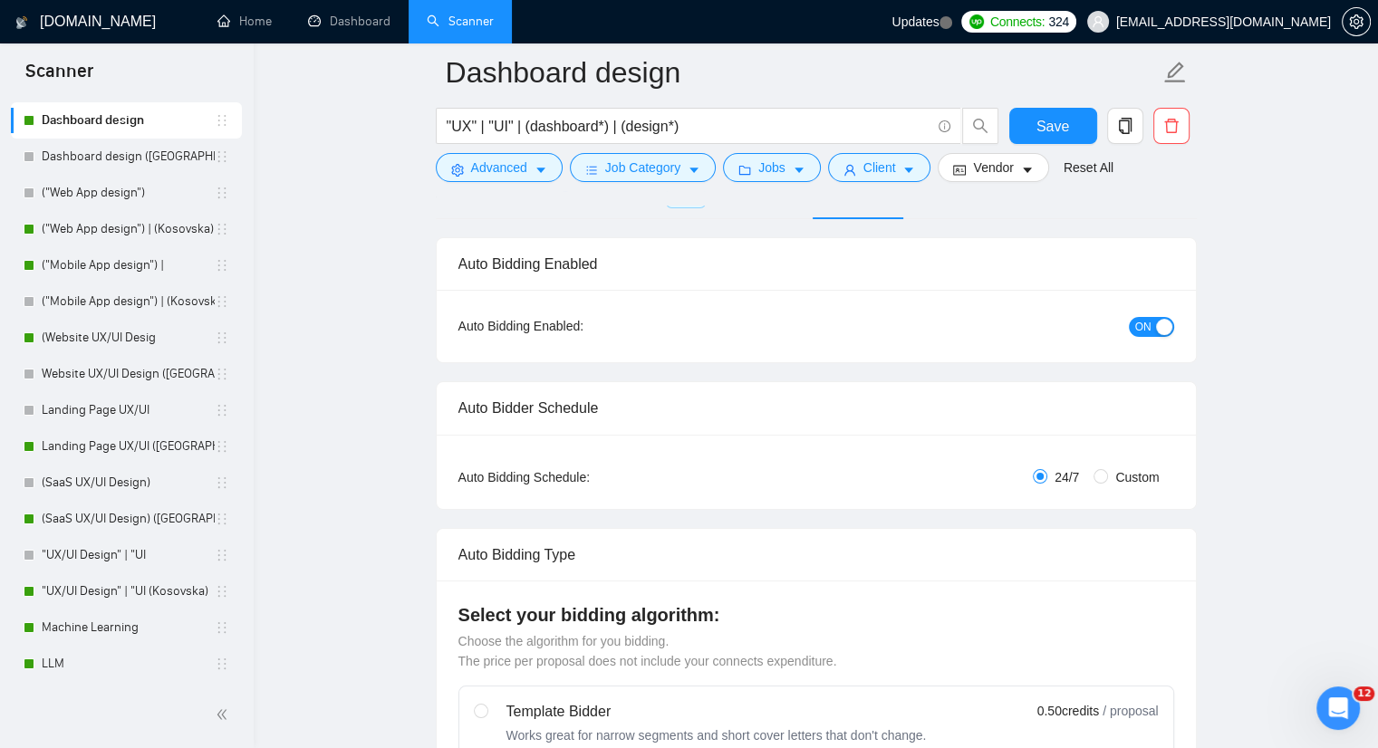
scroll to position [0, 0]
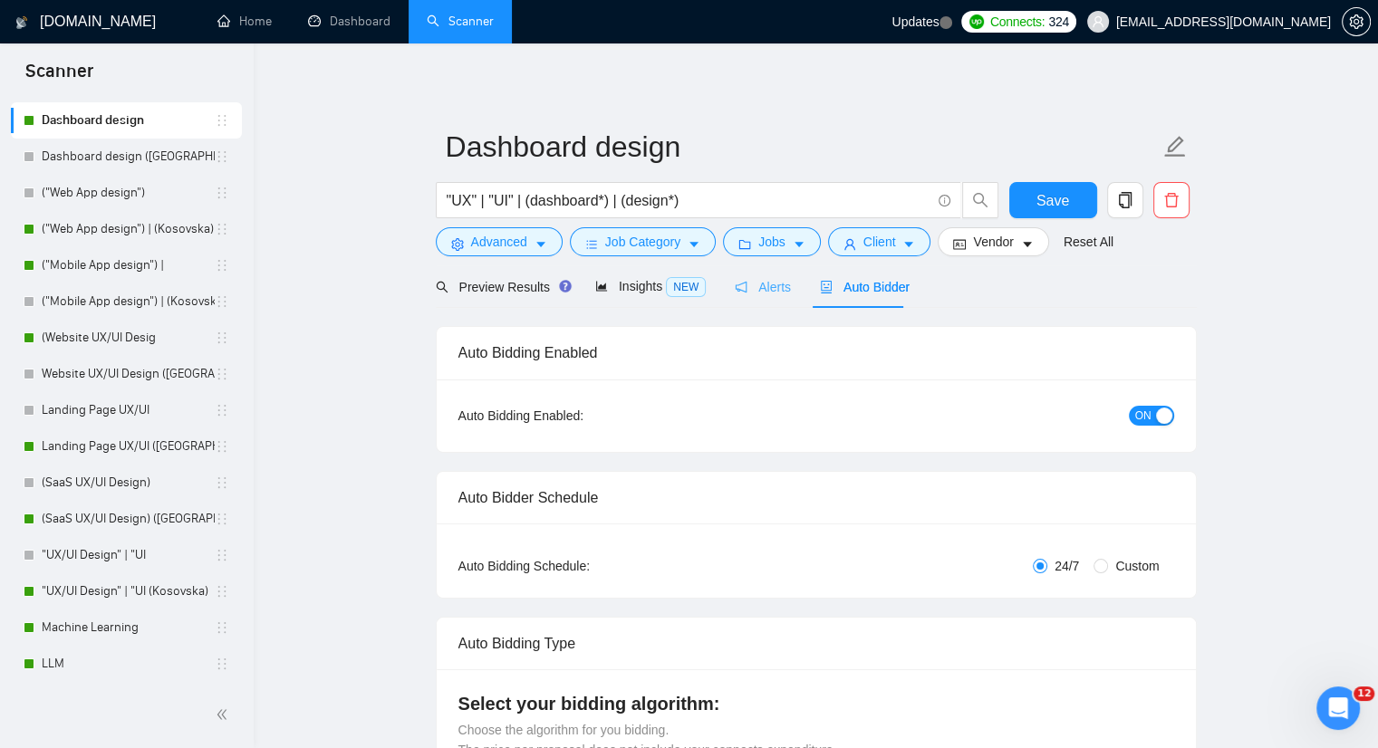
click at [752, 297] on div "Alerts" at bounding box center [763, 286] width 56 height 43
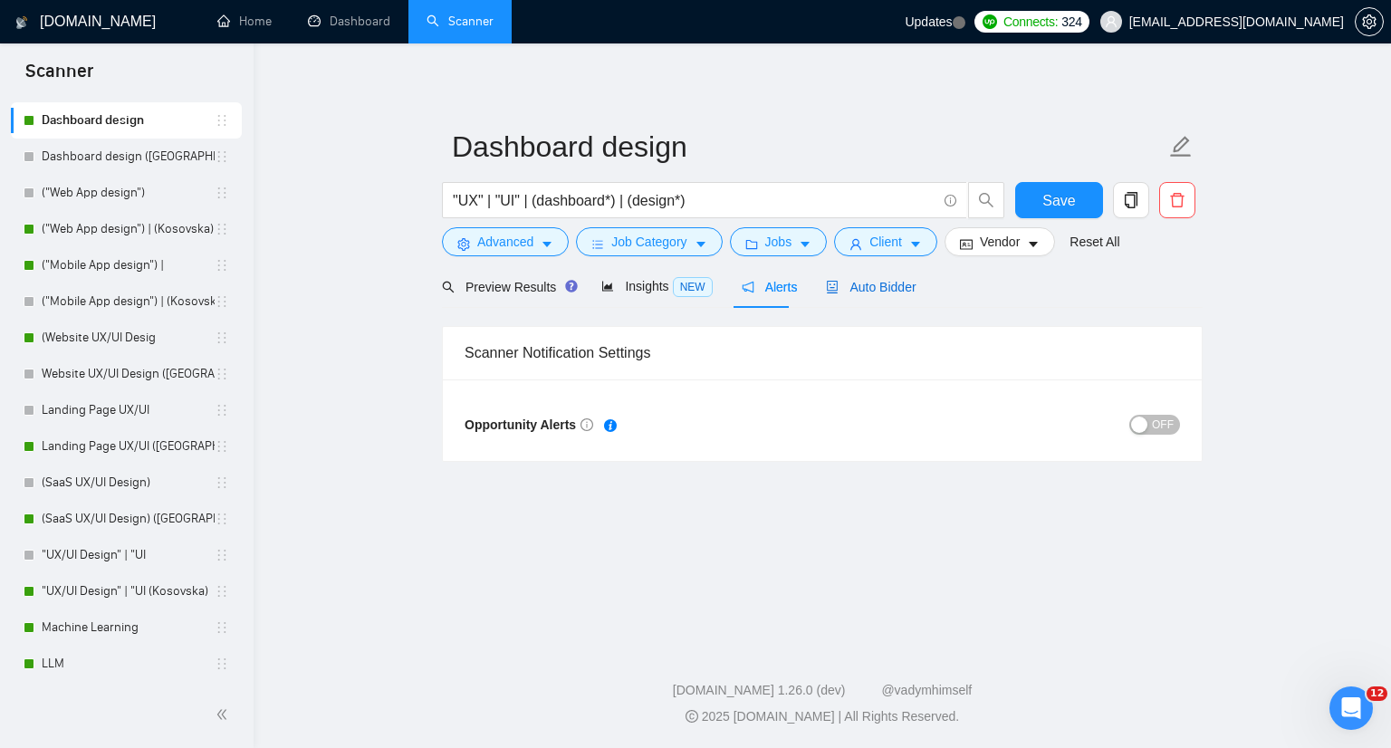
click at [859, 282] on span "Auto Bidder" at bounding box center [871, 287] width 90 height 14
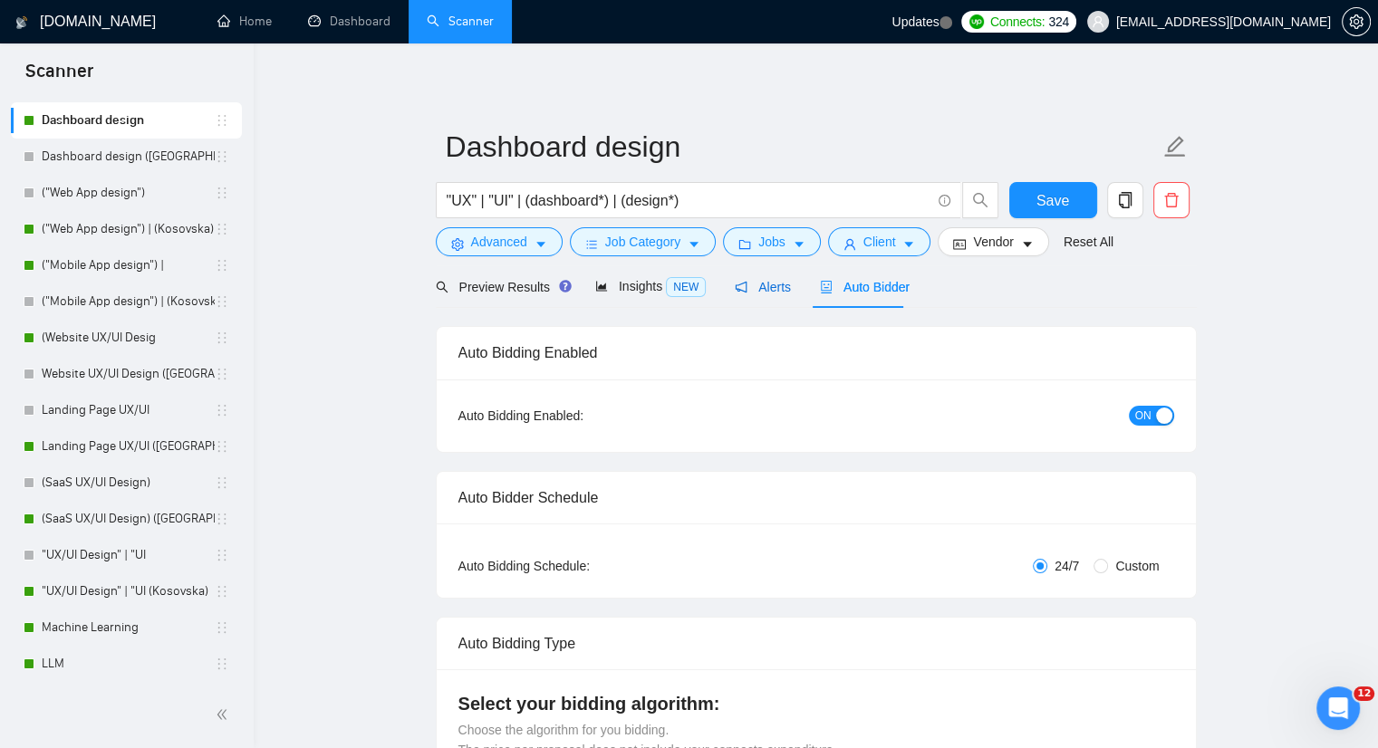
click at [778, 294] on span "Alerts" at bounding box center [763, 287] width 56 height 14
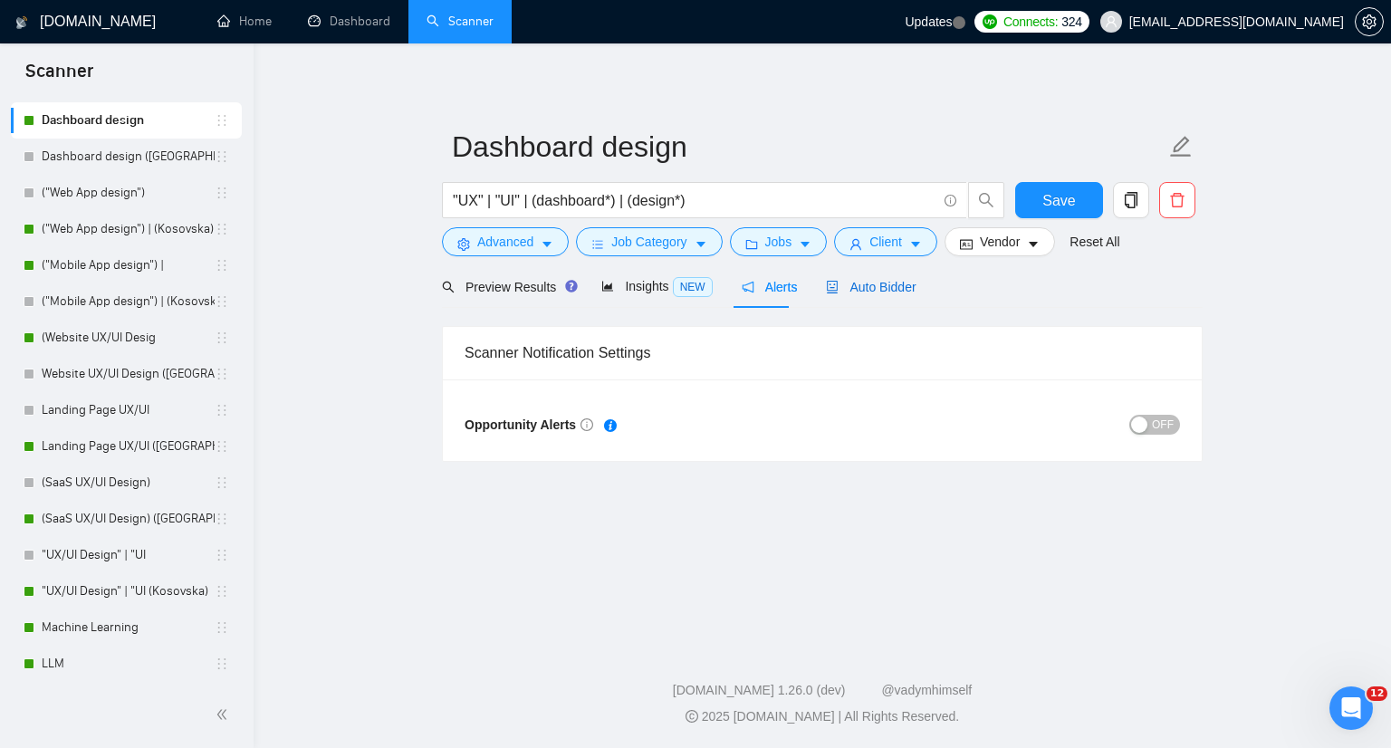
click at [891, 284] on span "Auto Bidder" at bounding box center [871, 287] width 90 height 14
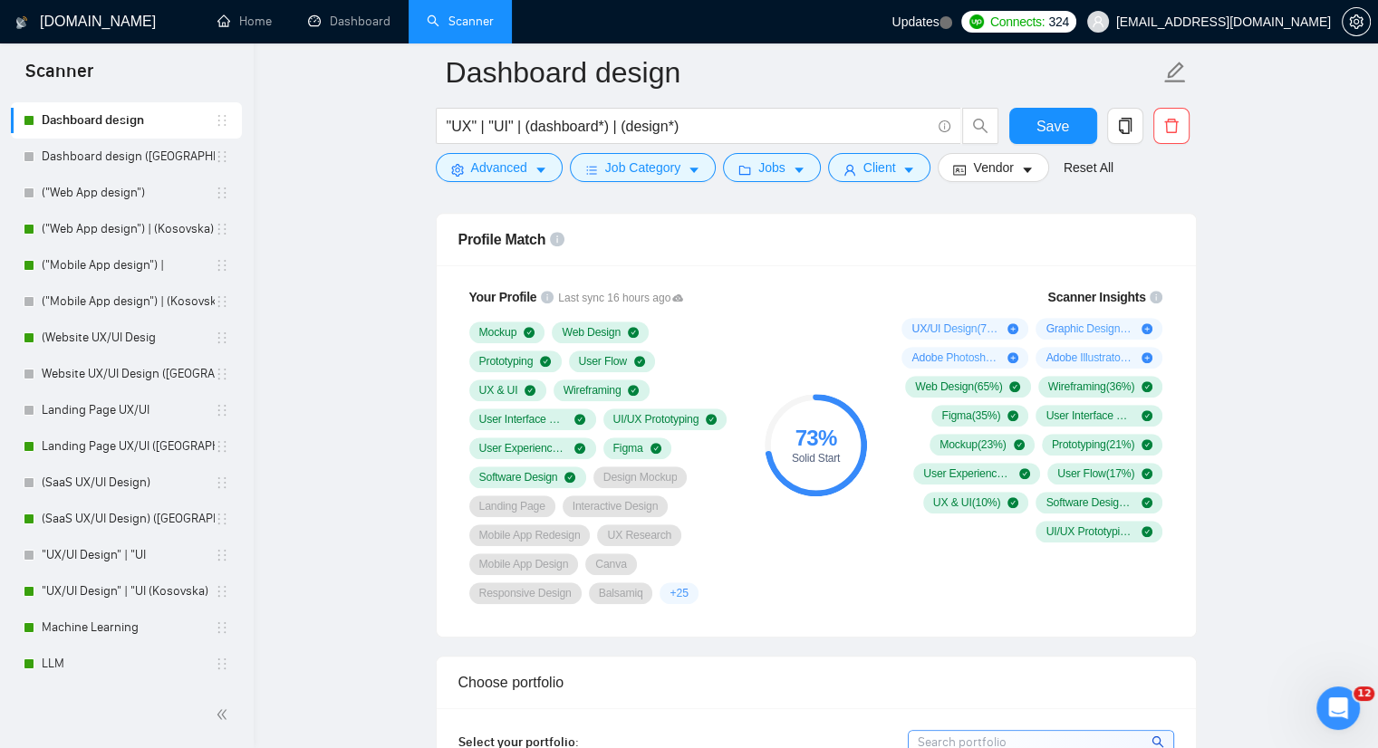
scroll to position [1178, 0]
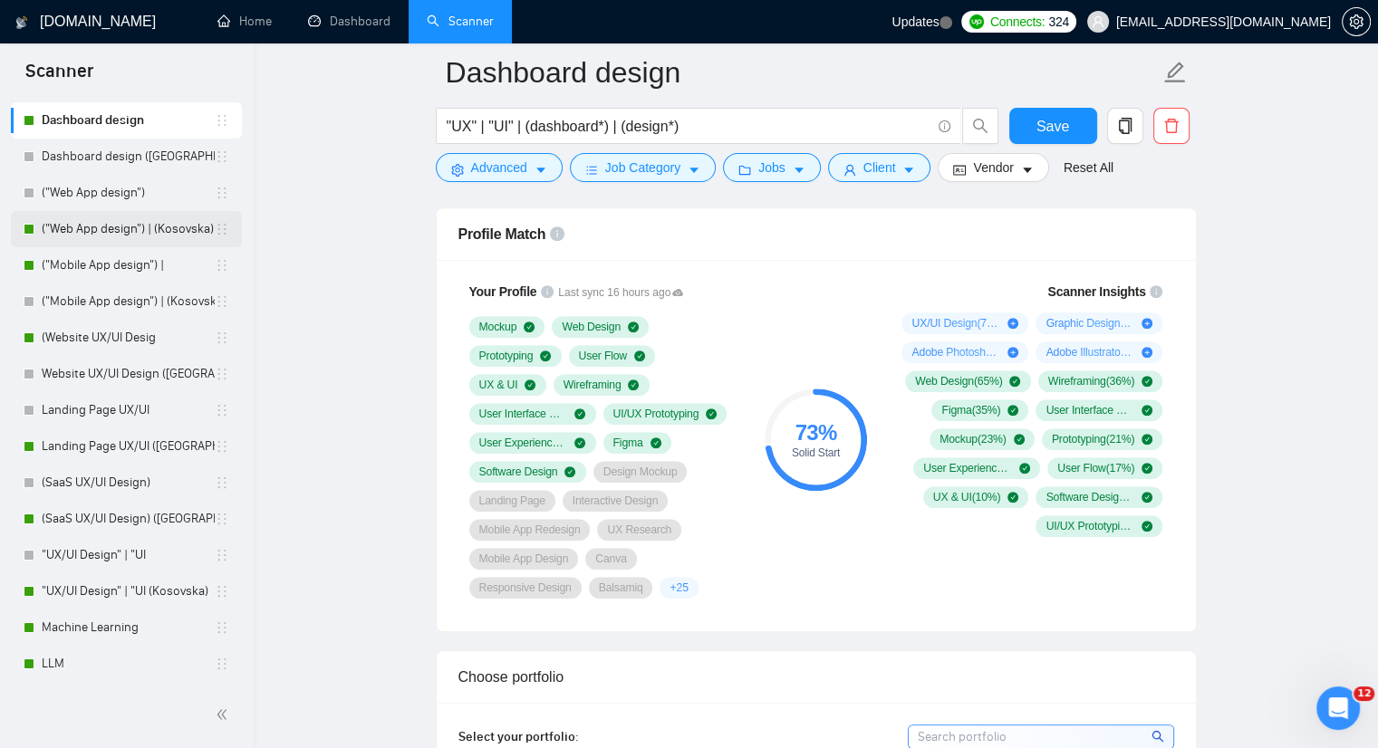
click at [73, 236] on link "("Web App design") | (Kosovska)" at bounding box center [128, 229] width 173 height 36
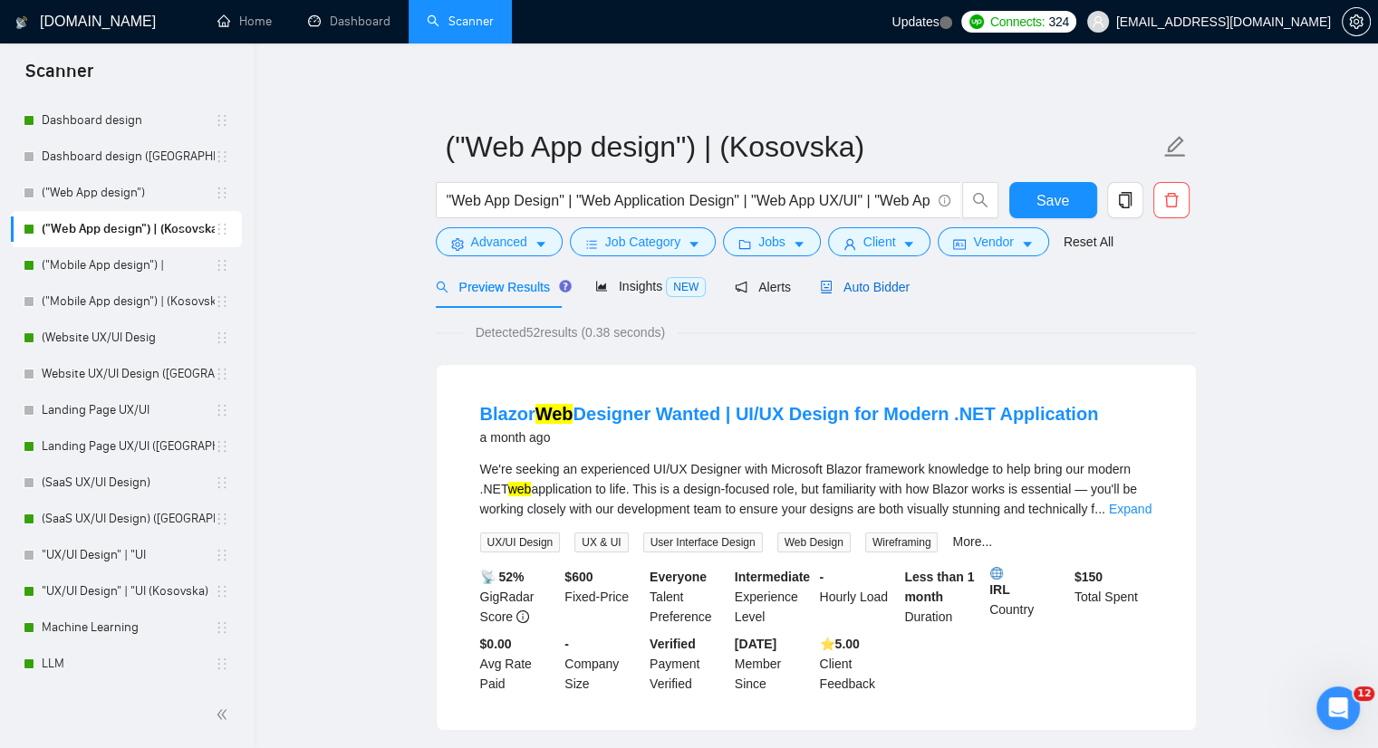
click at [856, 287] on span "Auto Bidder" at bounding box center [865, 287] width 90 height 14
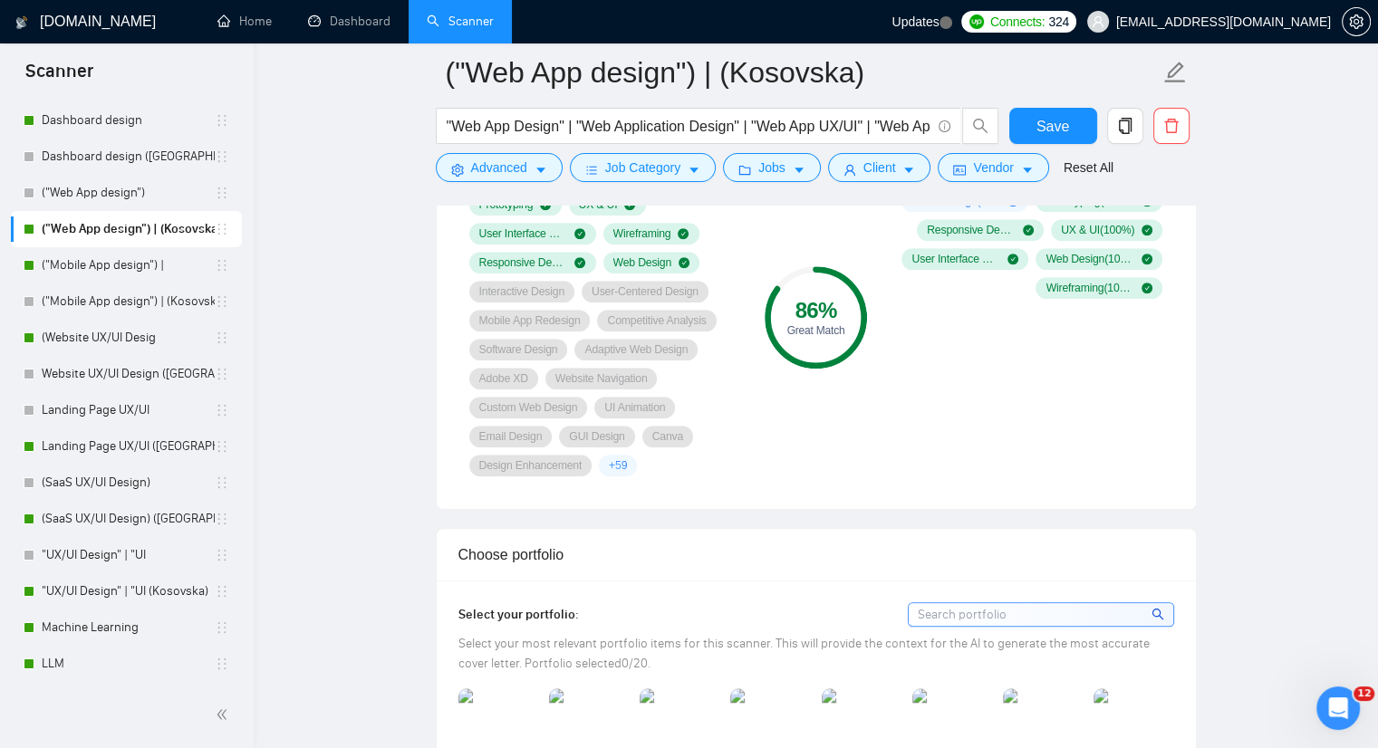
scroll to position [1178, 0]
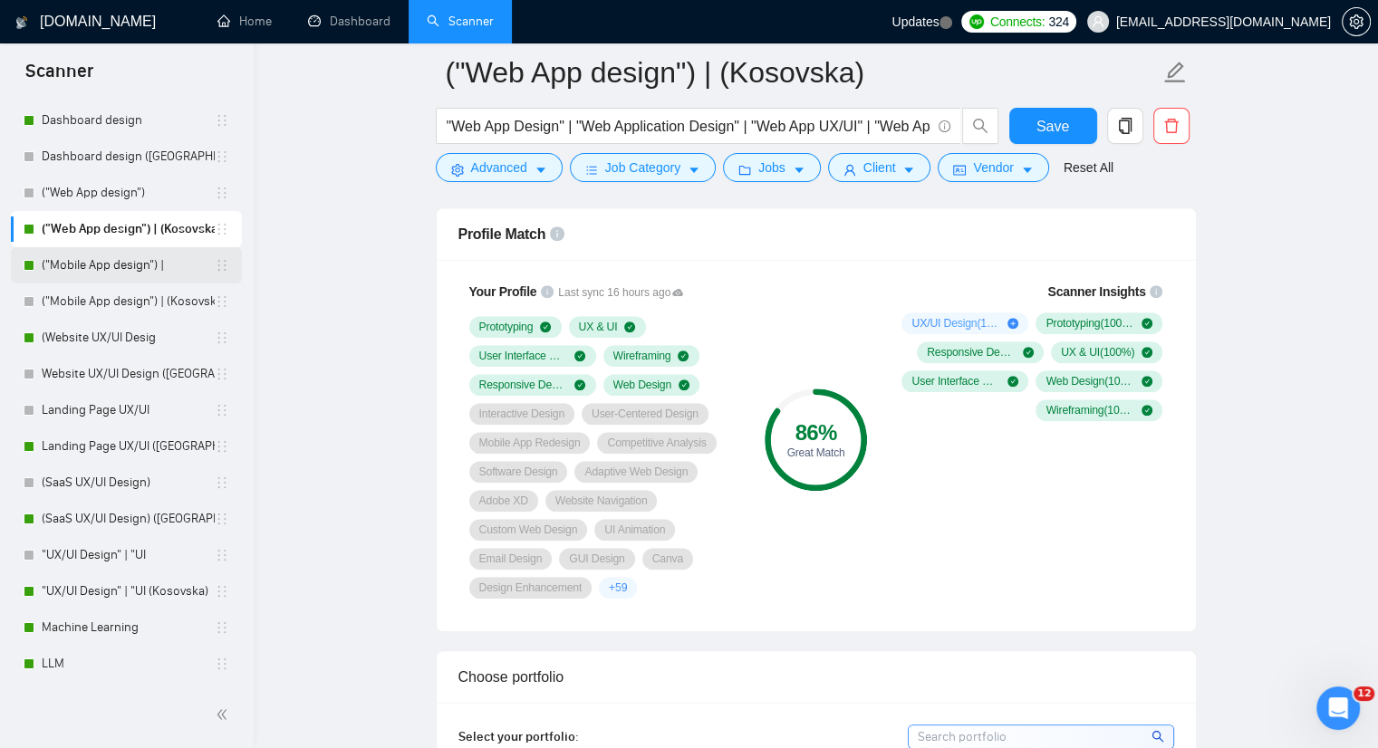
click at [139, 269] on link "("Mobile App design") |" at bounding box center [128, 265] width 173 height 36
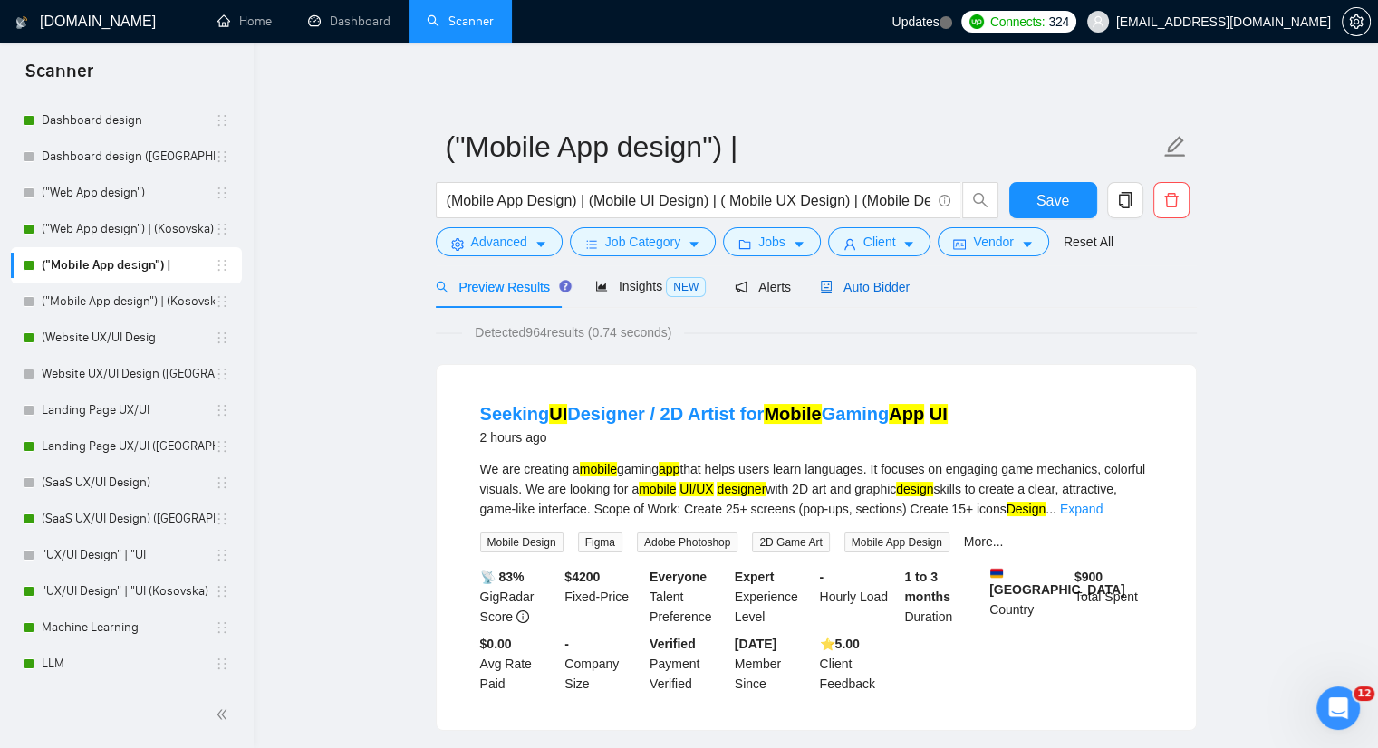
click at [846, 293] on span "Auto Bidder" at bounding box center [865, 287] width 90 height 14
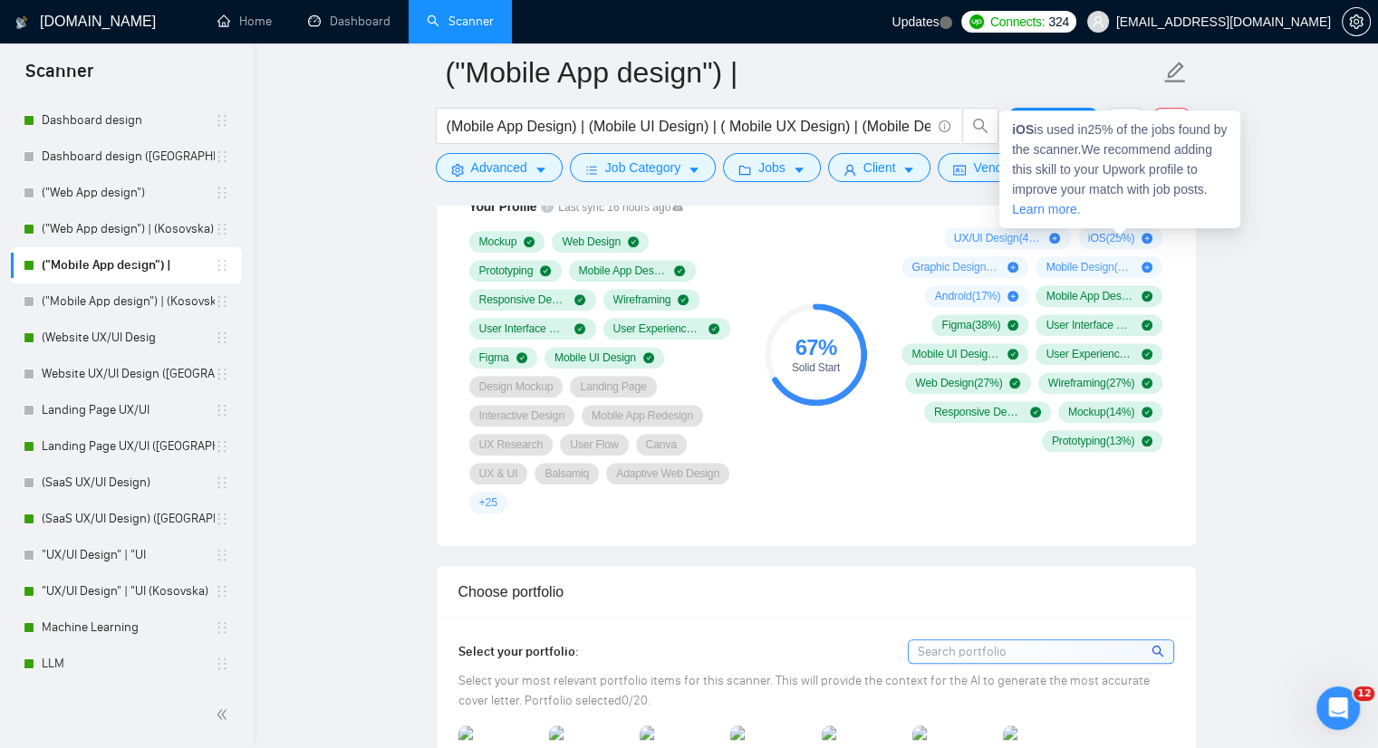
scroll to position [1178, 0]
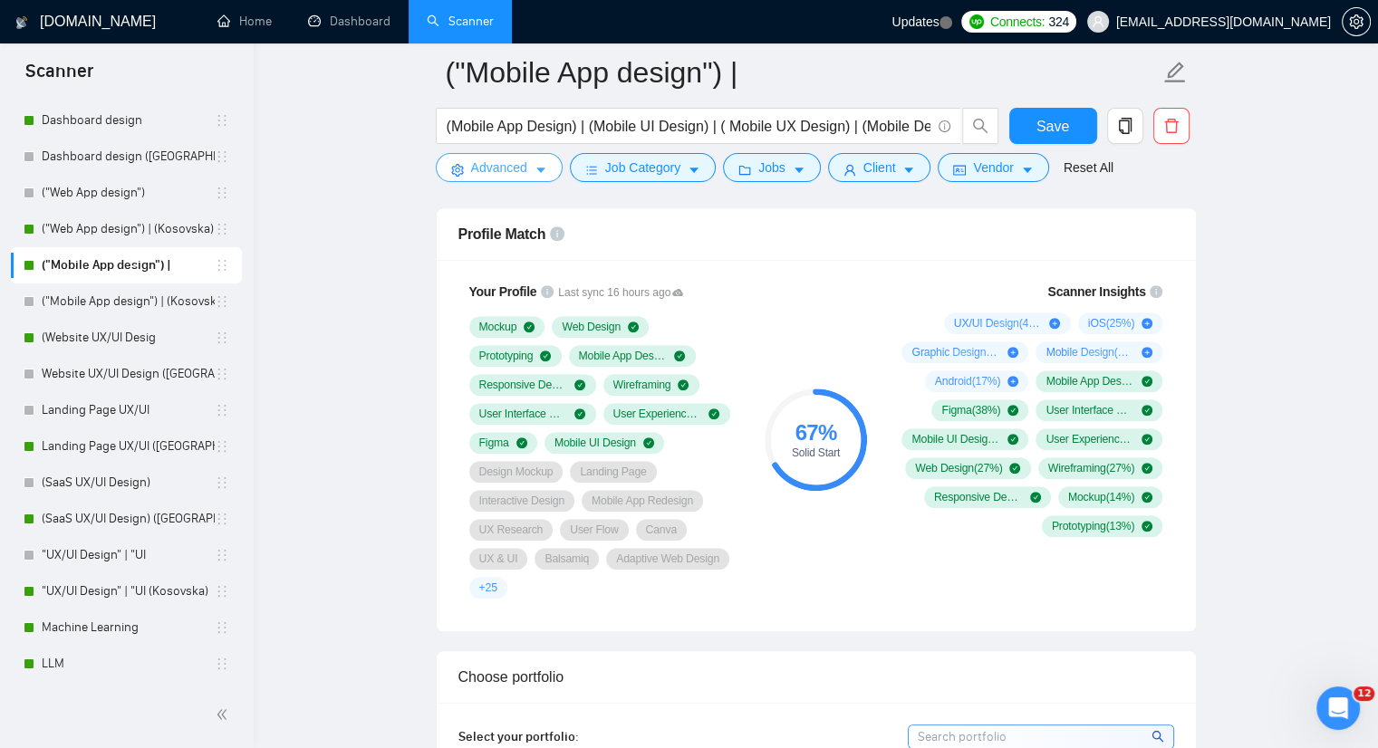
click at [537, 166] on icon "caret-down" at bounding box center [540, 170] width 13 height 13
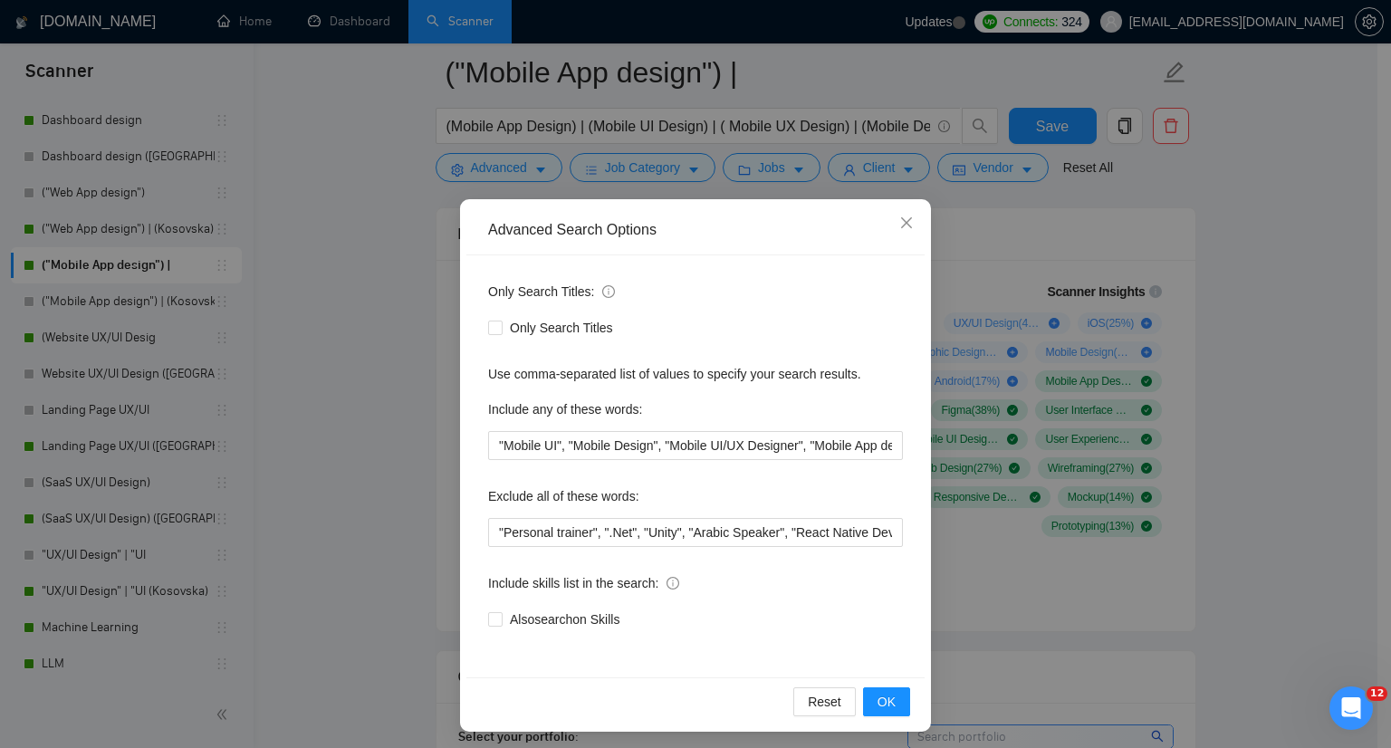
click at [477, 530] on div "Only Search Titles: Only Search Titles Use comma-separated list of values to sp…" at bounding box center [696, 466] width 458 height 422
click at [488, 450] on input ""Mobile UI", "Mobile Design", "Mobile UI/UX Designer", "Mobile App design", "Mo…" at bounding box center [695, 445] width 415 height 29
type input ""Mobile Design", "Mobile UI", "Mobile Design", "Mobile UI/UX Designer", "Mobile…"
click at [892, 704] on button "OK" at bounding box center [886, 702] width 47 height 29
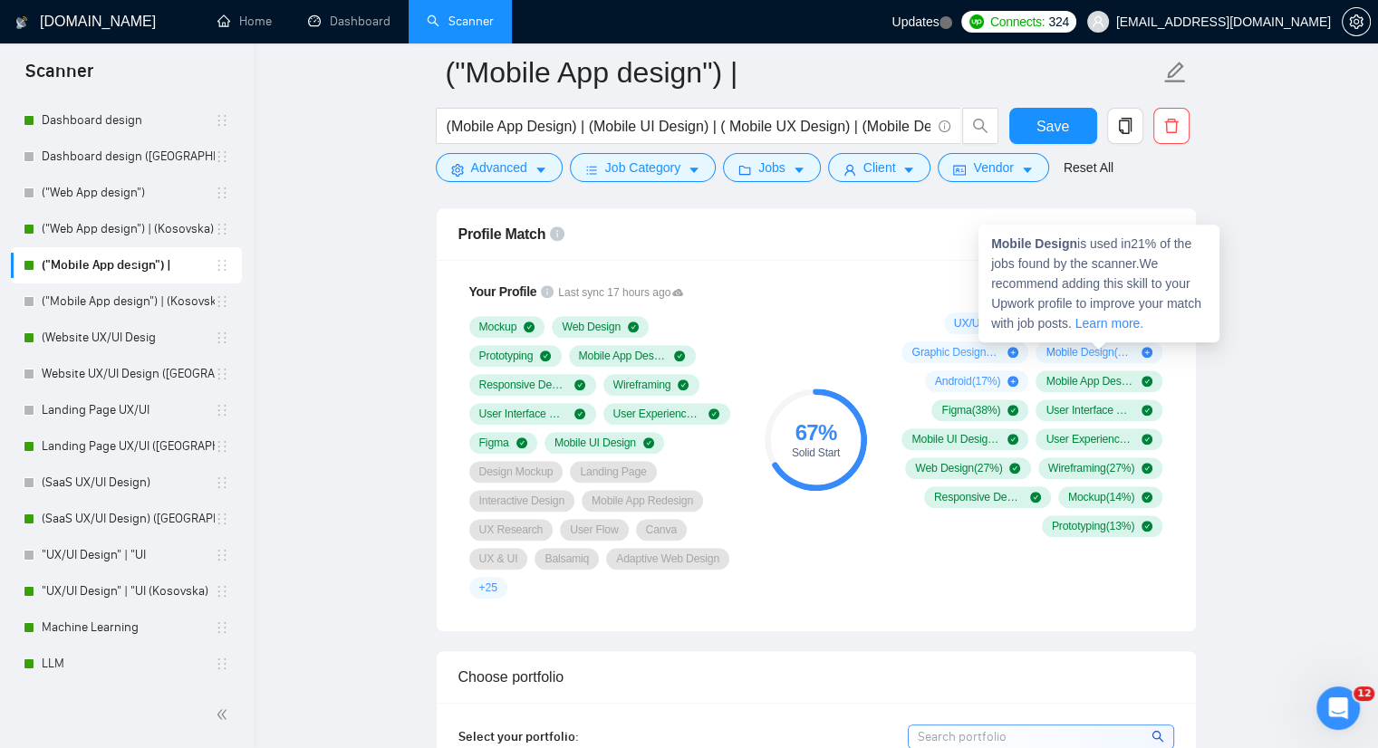
click at [1149, 353] on icon "plus-circle" at bounding box center [1146, 352] width 11 height 11
click at [1144, 351] on icon "plus-circle" at bounding box center [1146, 352] width 11 height 11
click at [1149, 349] on icon "plus-circle" at bounding box center [1146, 352] width 11 height 11
click at [1079, 284] on span "Mobile Design is used in 21 % of the jobs found by the scanner. We recommend ad…" at bounding box center [1096, 283] width 210 height 94
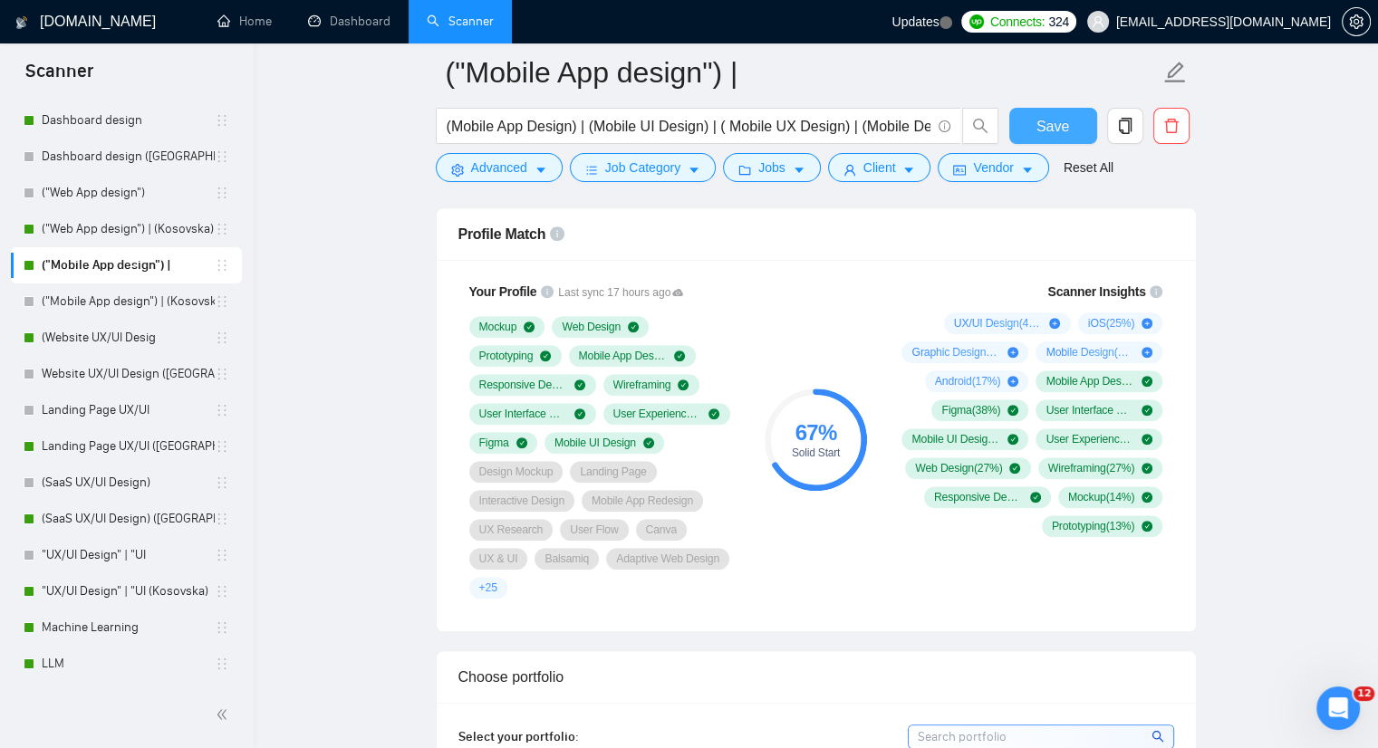
click at [1045, 120] on span "Save" at bounding box center [1052, 126] width 33 height 23
click at [546, 166] on button "Advanced" at bounding box center [499, 167] width 127 height 29
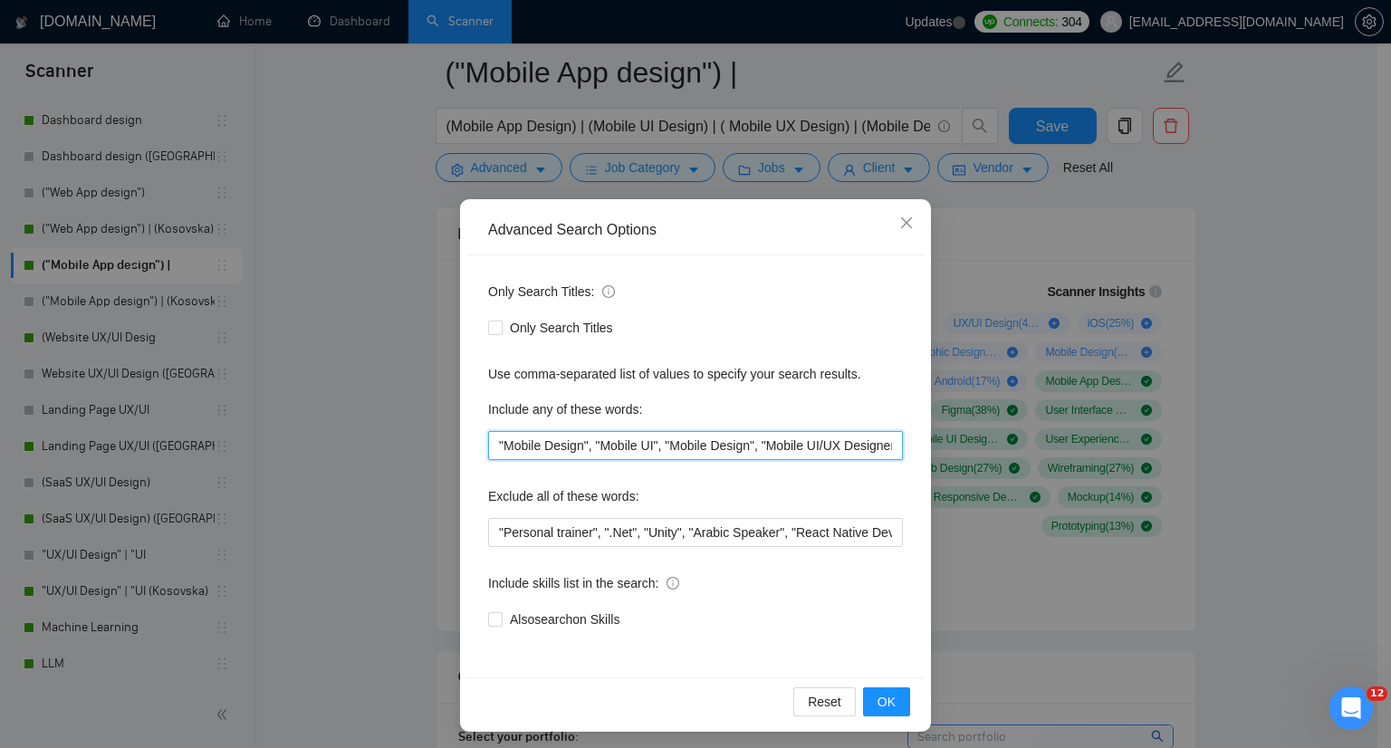
click at [488, 443] on input ""Mobile Design", "Mobile UI", "Mobile Design", "Mobile UI/UX Designer", "Mobile…" at bounding box center [695, 445] width 415 height 29
type input ""UX/UI Design", "Mobile Design", "Mobile UI", "Mobile Design", "Mobile UI/UX De…"
click at [878, 701] on span "OK" at bounding box center [887, 702] width 18 height 20
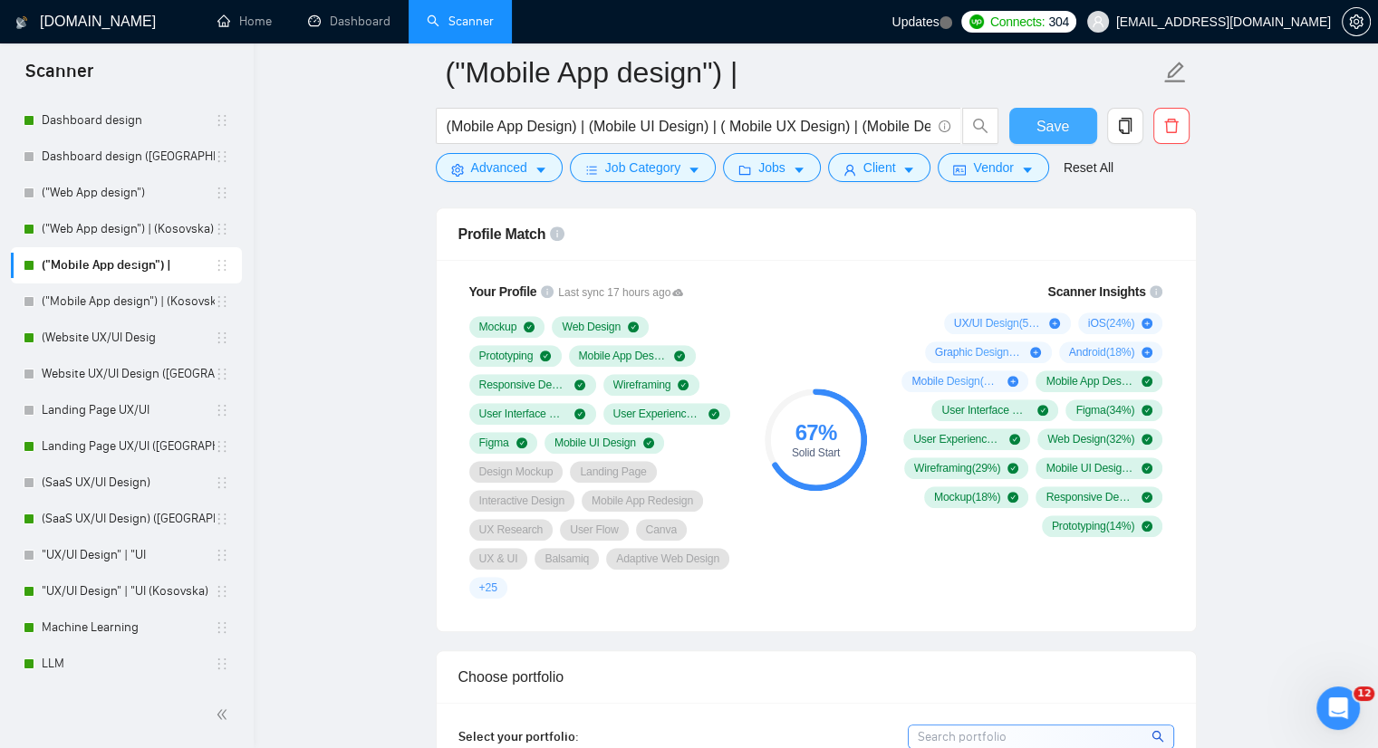
click at [1058, 132] on span "Save" at bounding box center [1052, 126] width 33 height 23
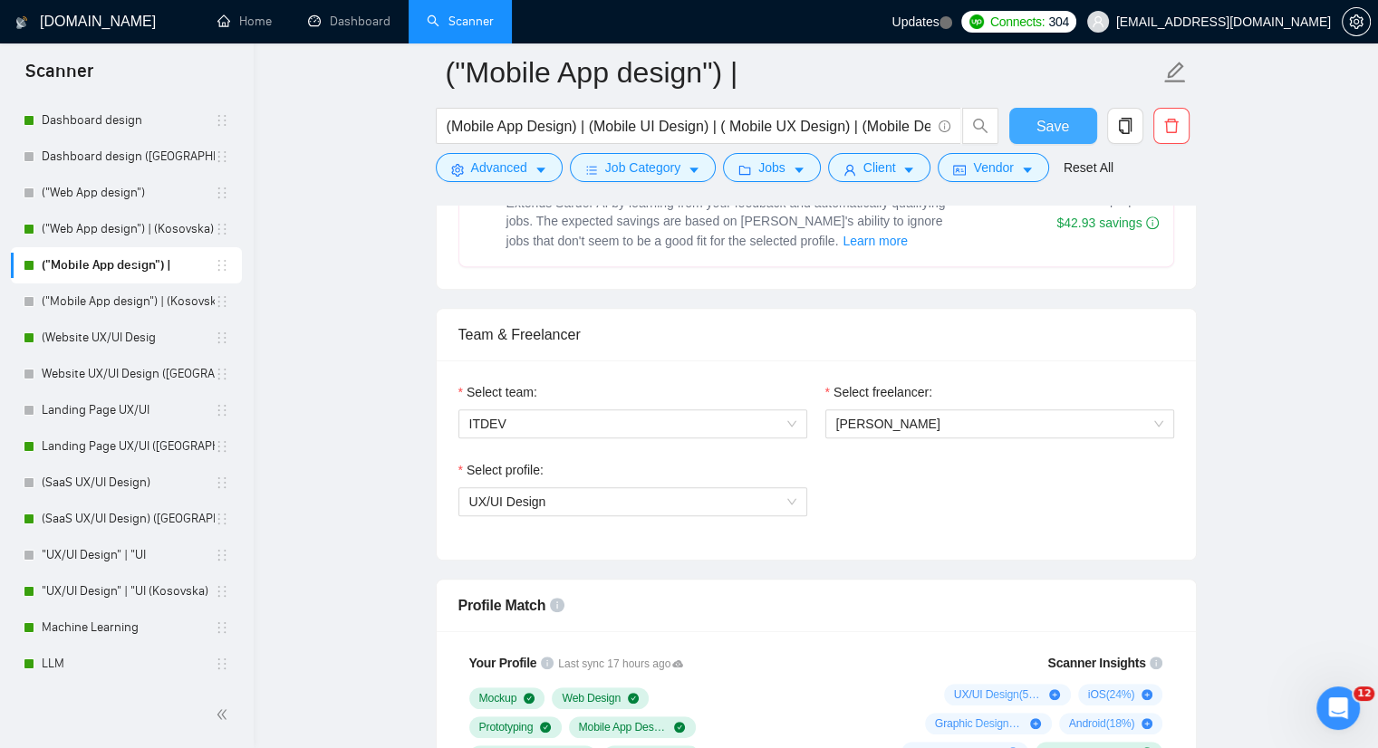
scroll to position [815, 0]
